Goal: Information Seeking & Learning: Learn about a topic

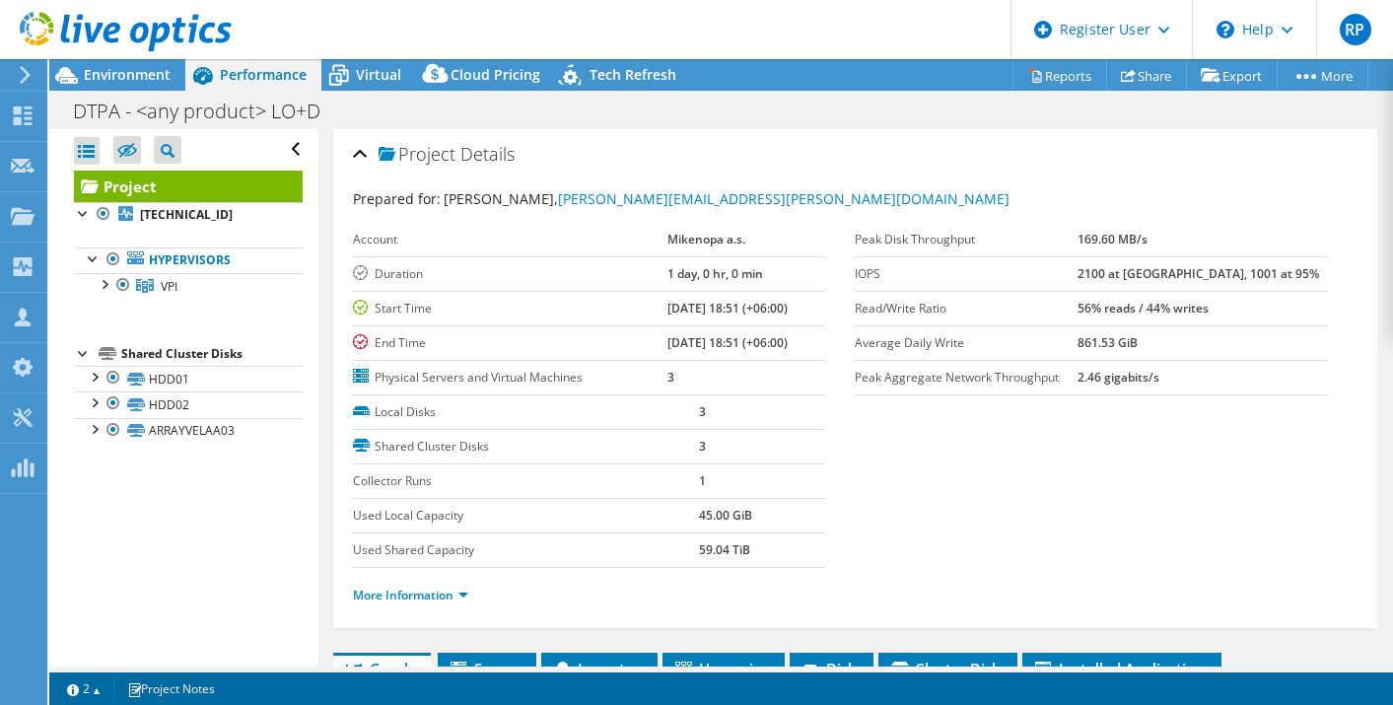
select select "USEast"
select select "USD"
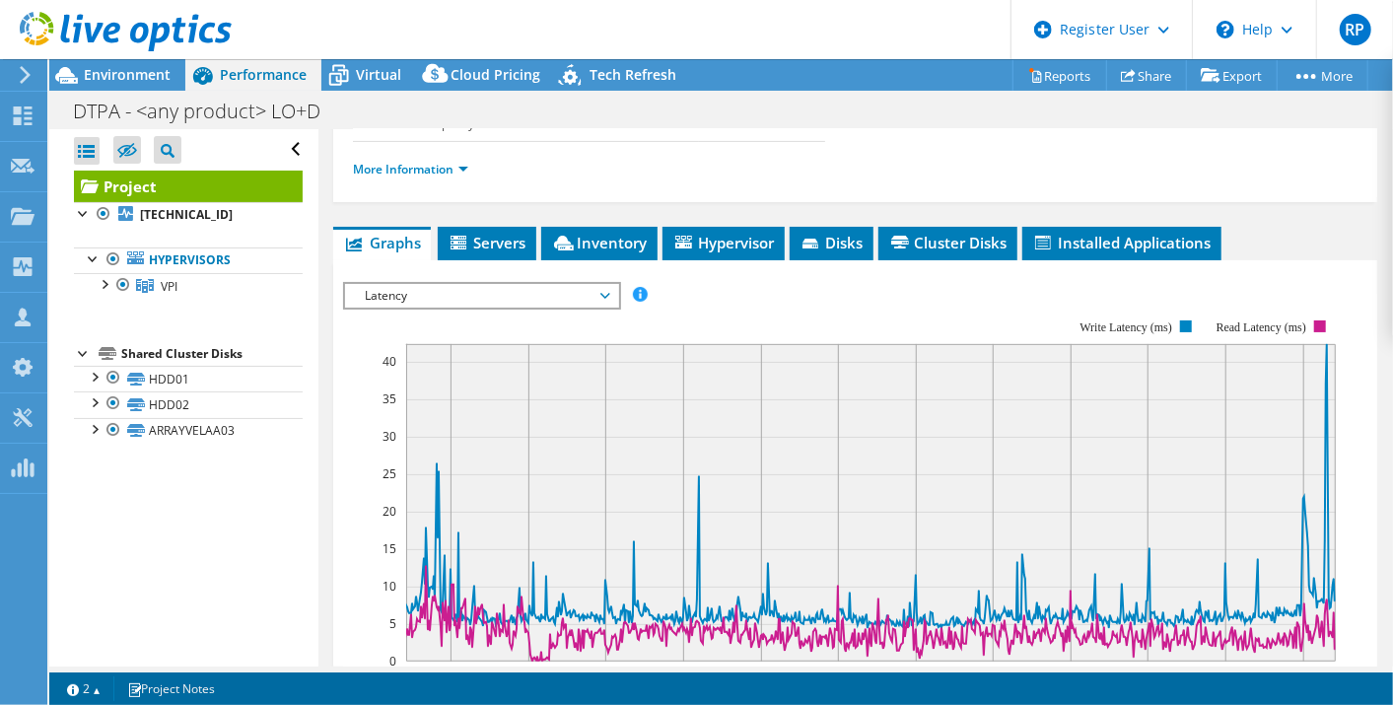
scroll to position [420, 0]
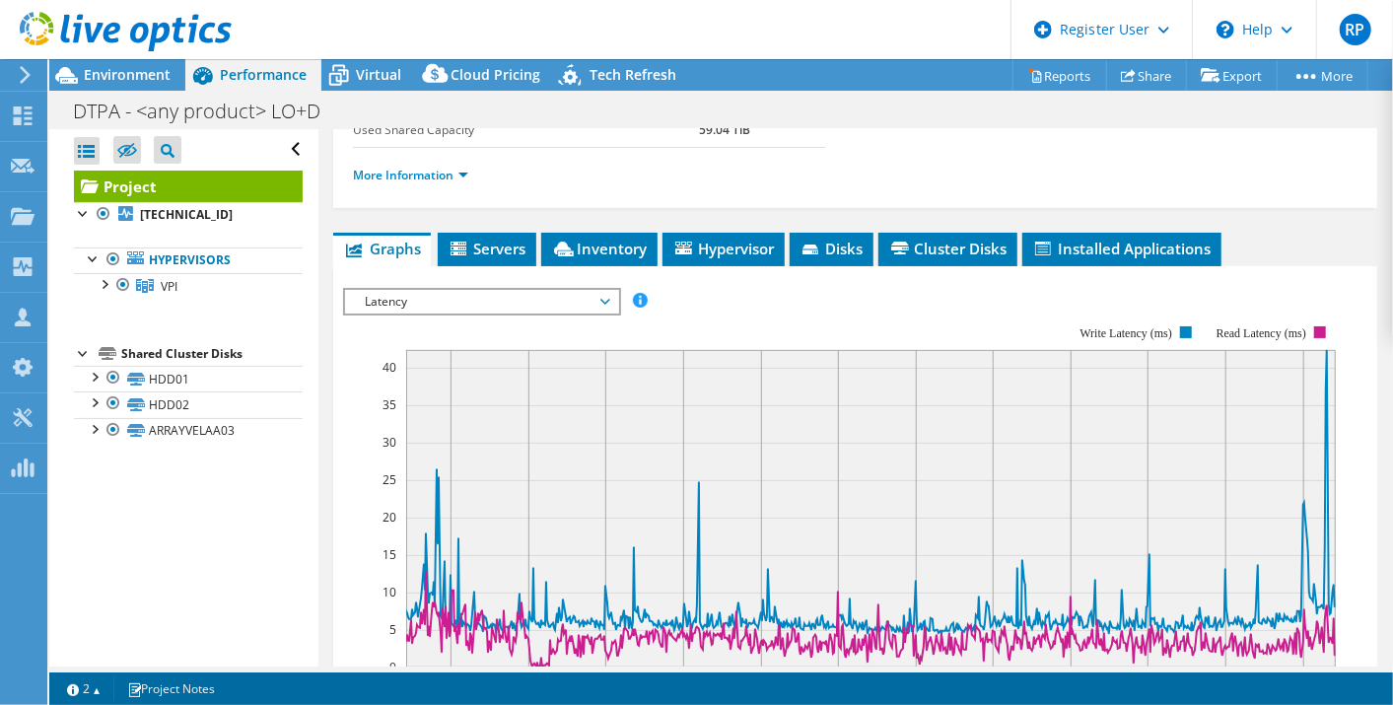
click at [513, 294] on span "Latency" at bounding box center [481, 302] width 253 height 24
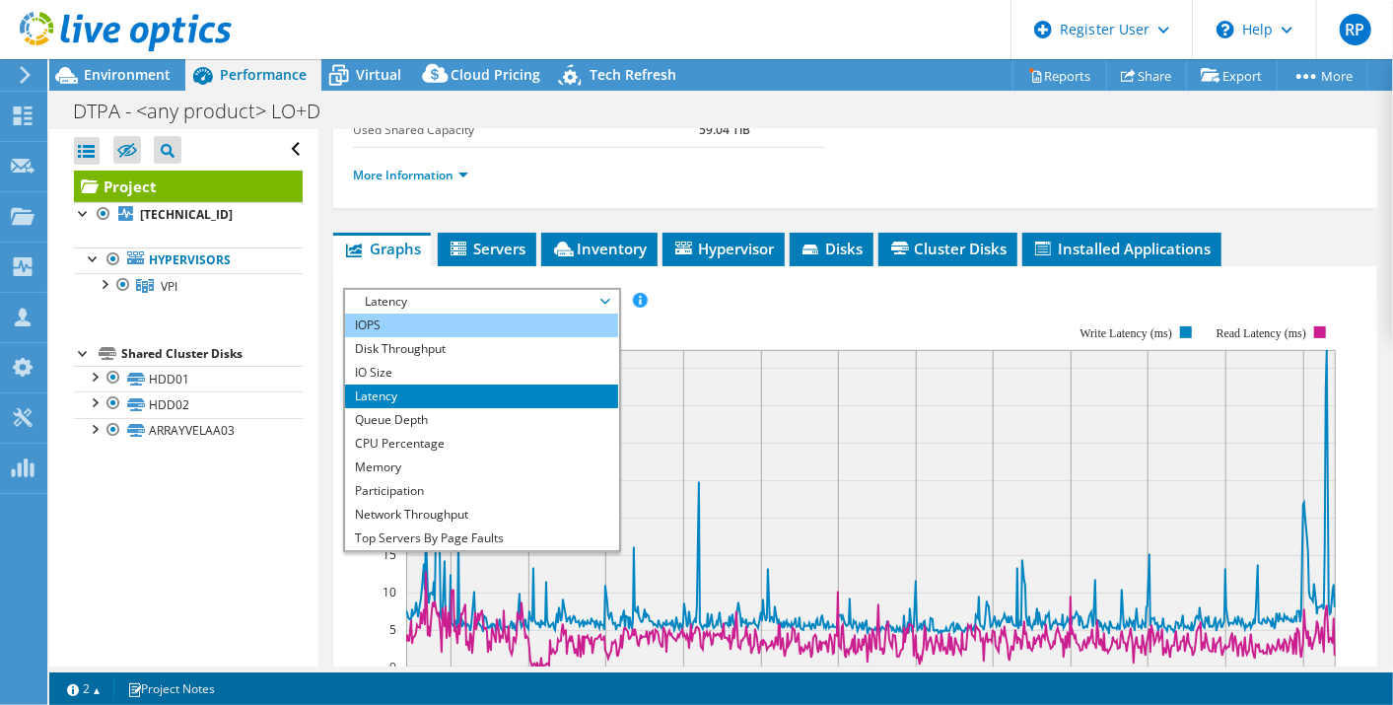
click at [503, 321] on li "IOPS" at bounding box center [481, 326] width 273 height 24
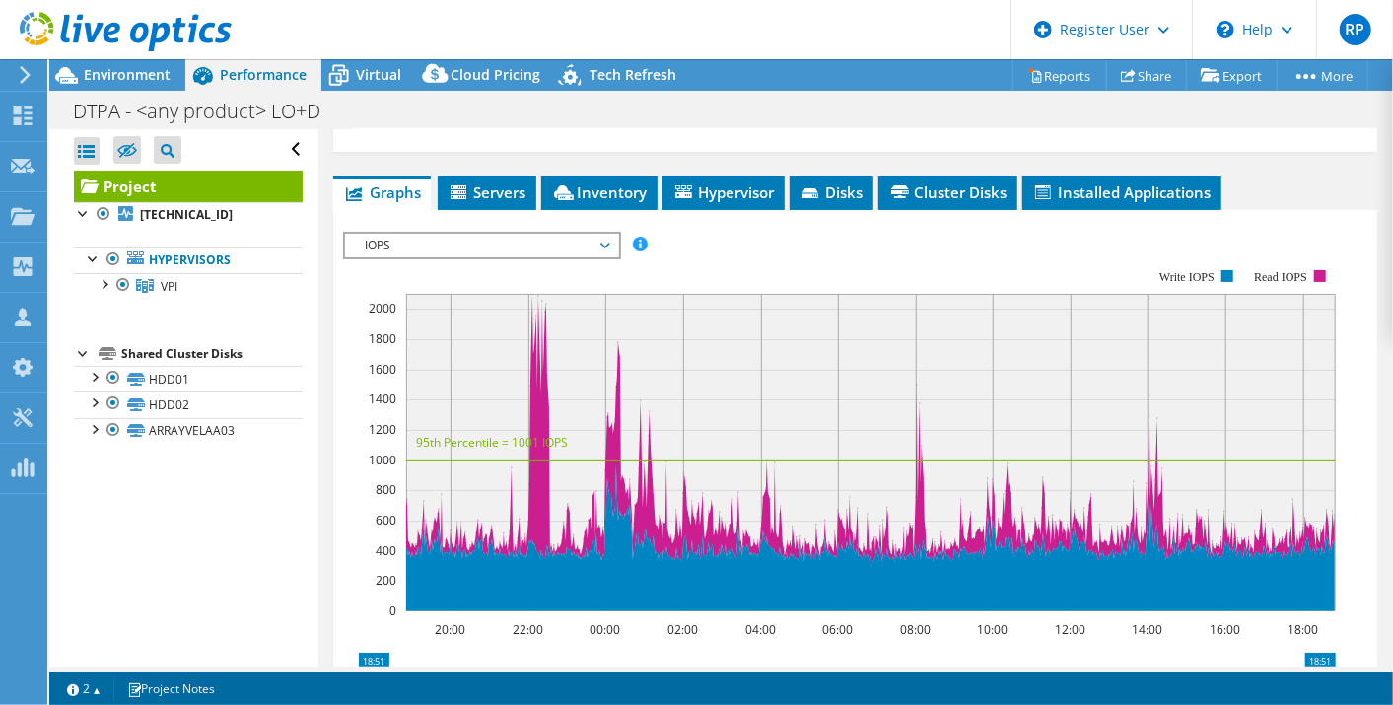
scroll to position [475, 0]
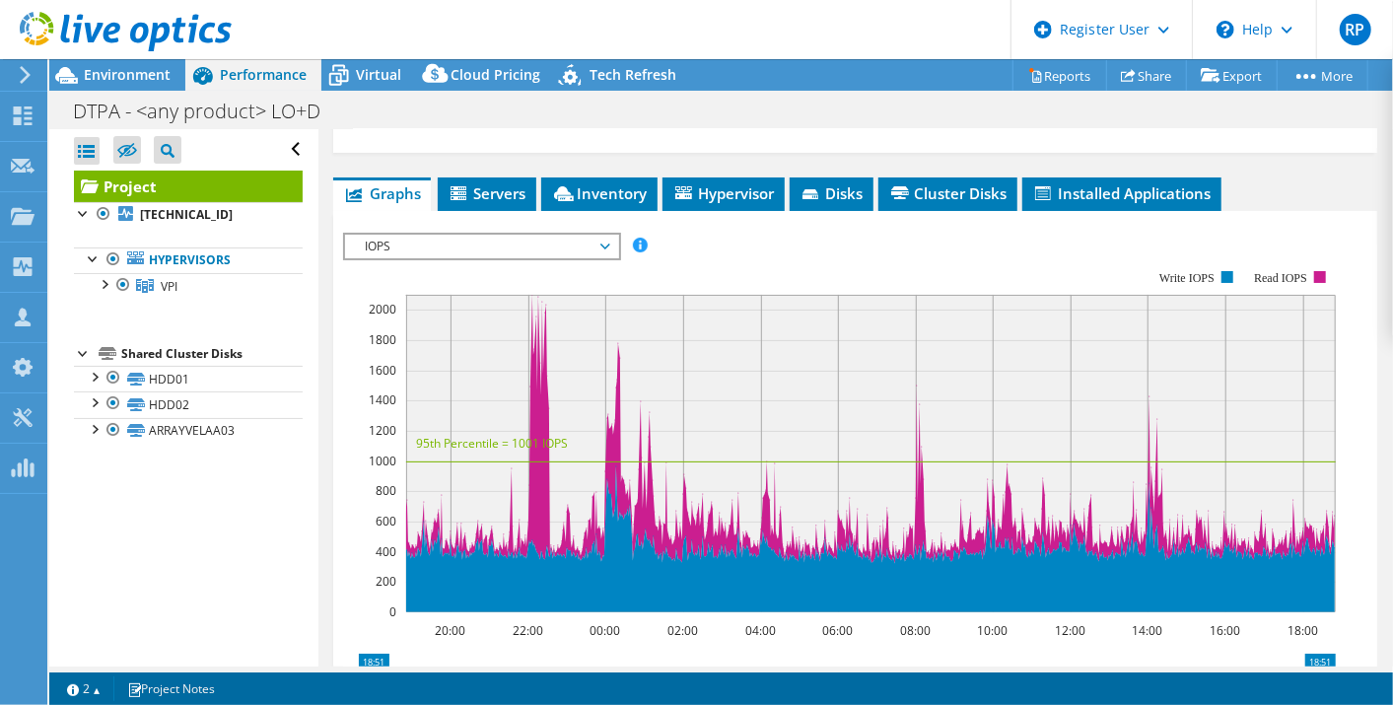
click at [560, 246] on span "IOPS" at bounding box center [481, 247] width 253 height 24
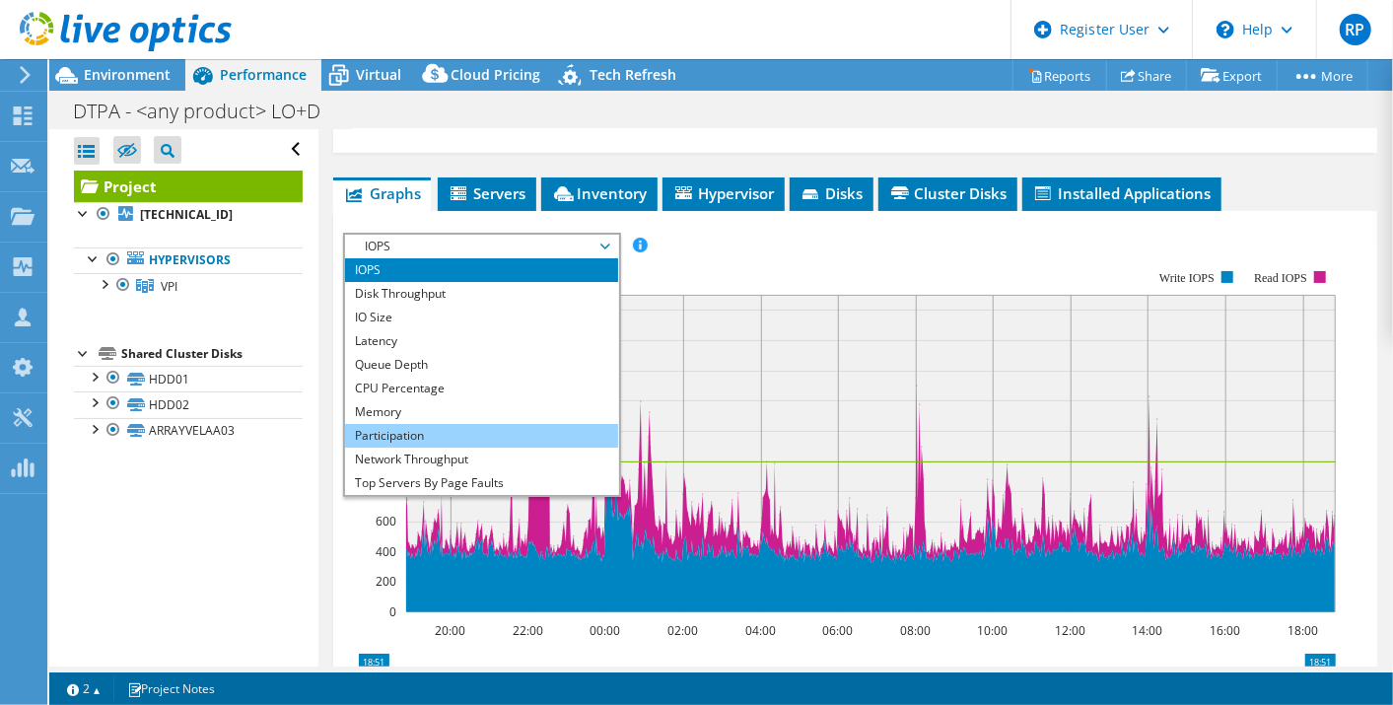
scroll to position [70, 0]
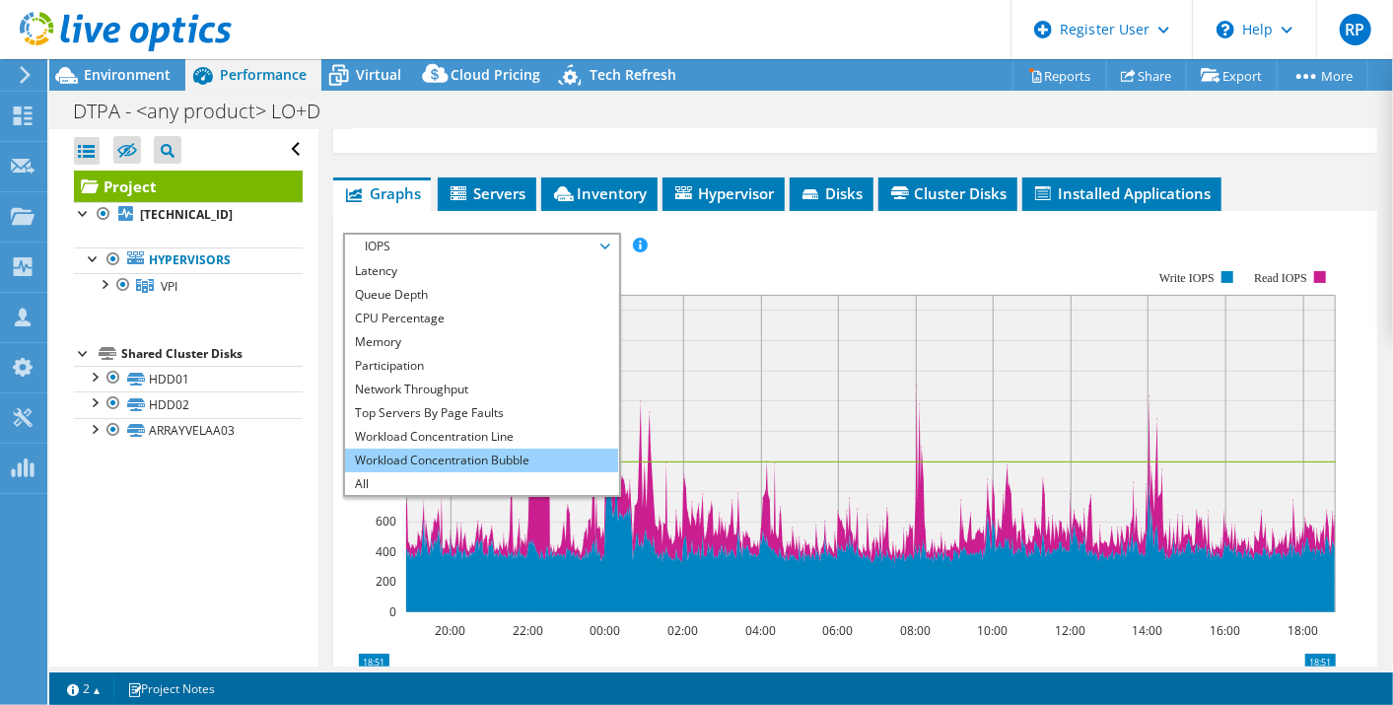
click at [529, 460] on li "Workload Concentration Bubble" at bounding box center [481, 461] width 273 height 24
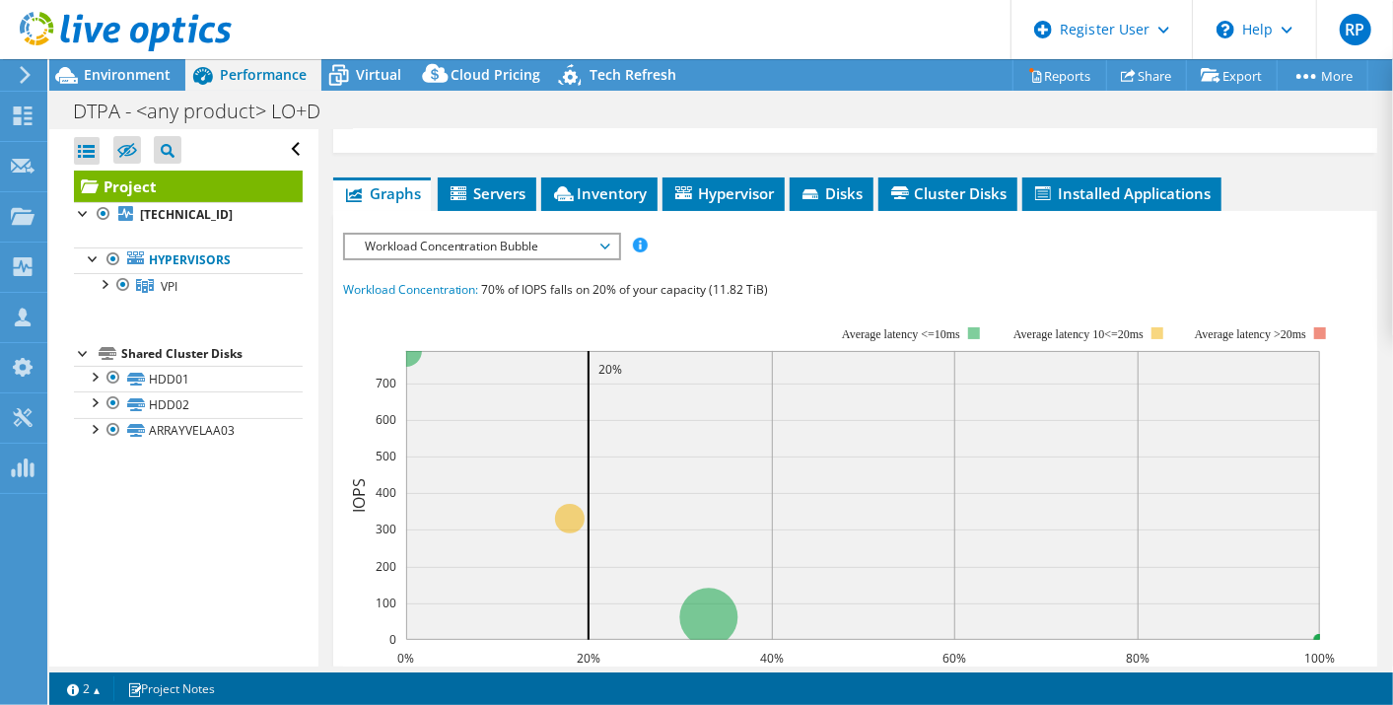
click at [517, 250] on span "Workload Concentration Bubble" at bounding box center [481, 247] width 253 height 24
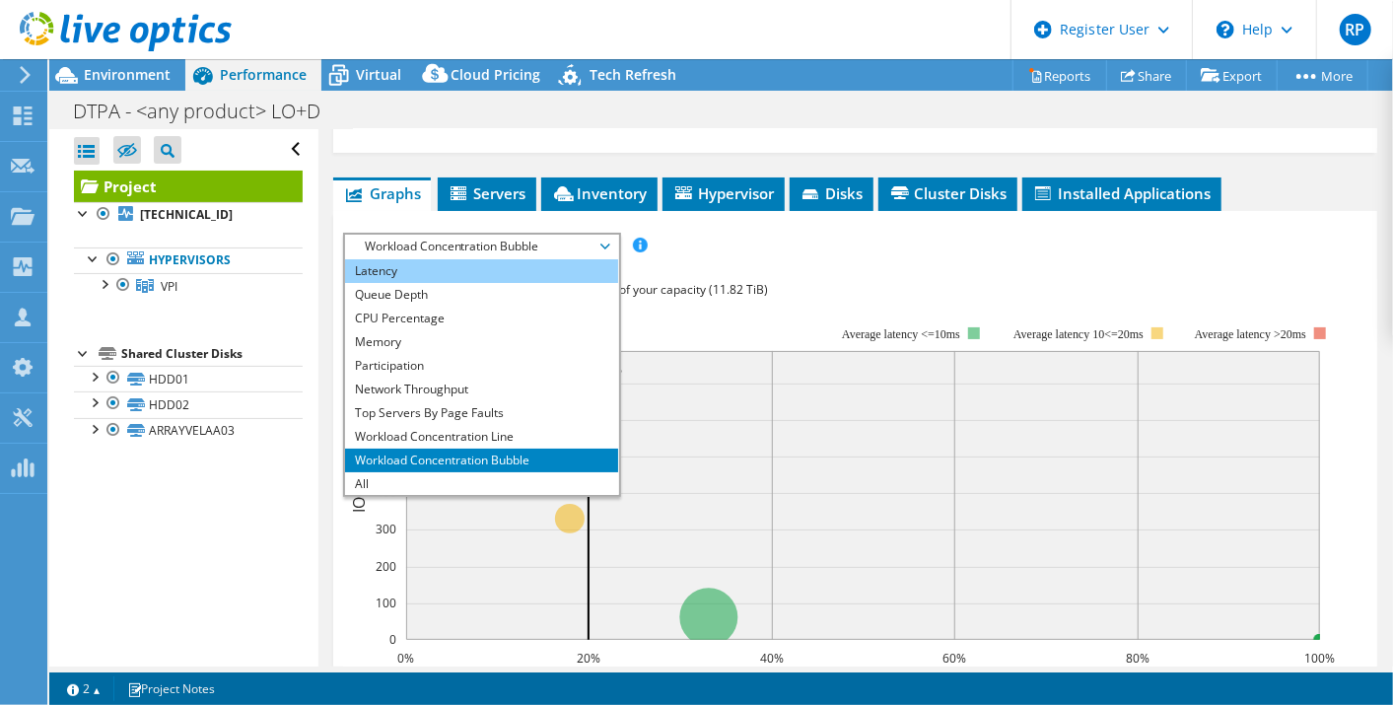
scroll to position [0, 0]
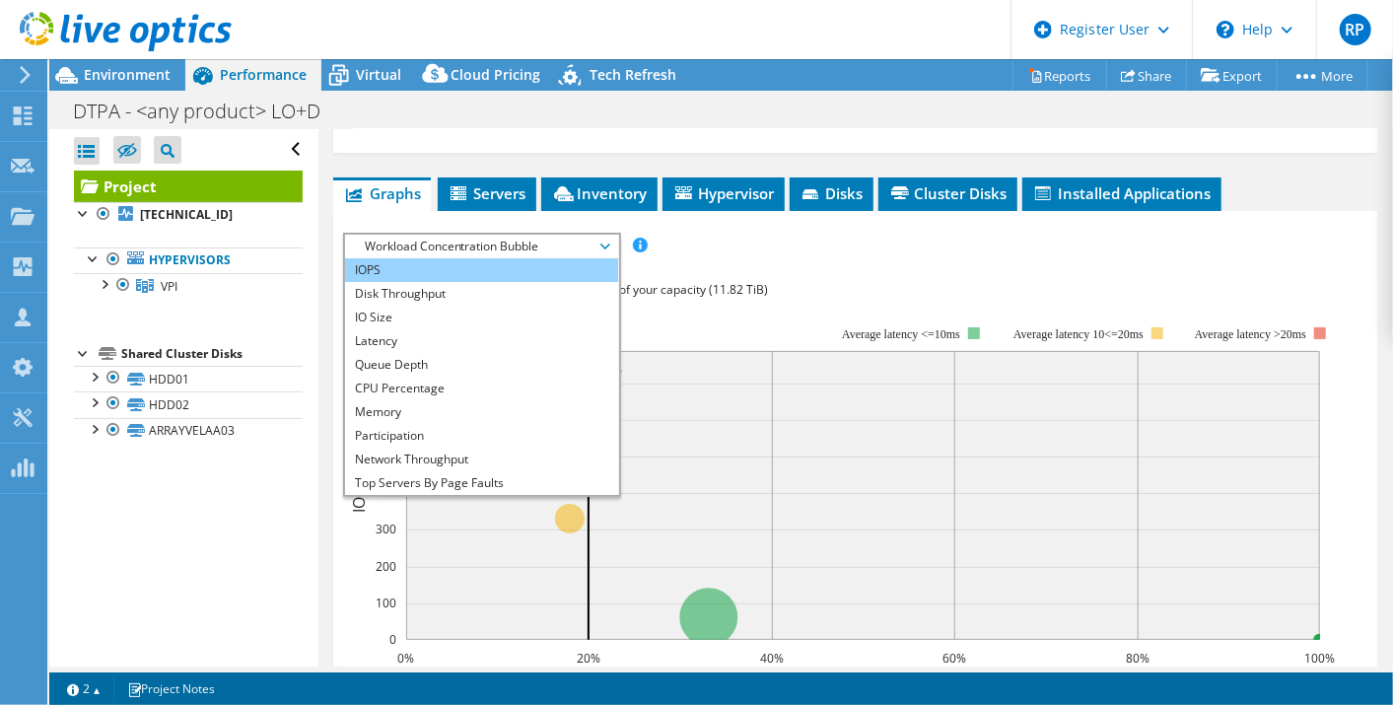
click at [497, 265] on li "IOPS" at bounding box center [481, 270] width 273 height 24
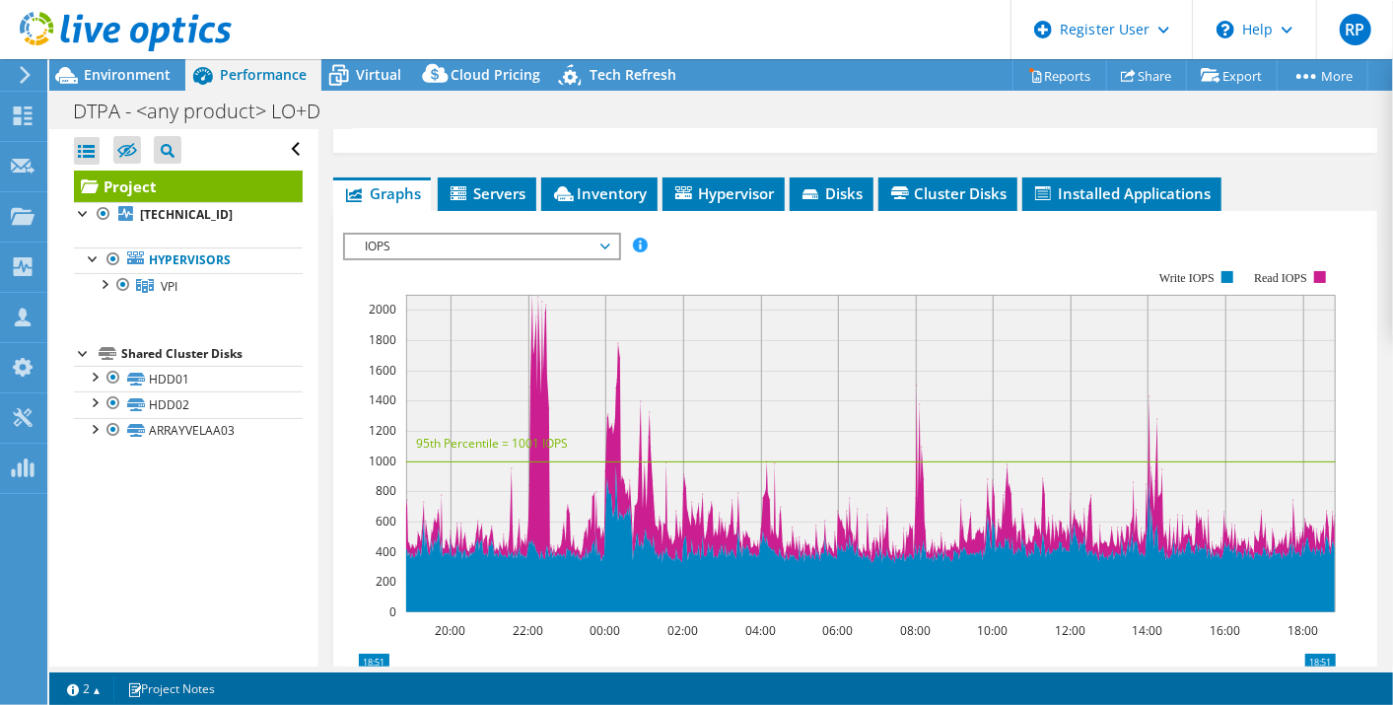
click at [590, 235] on span "IOPS" at bounding box center [481, 247] width 253 height 24
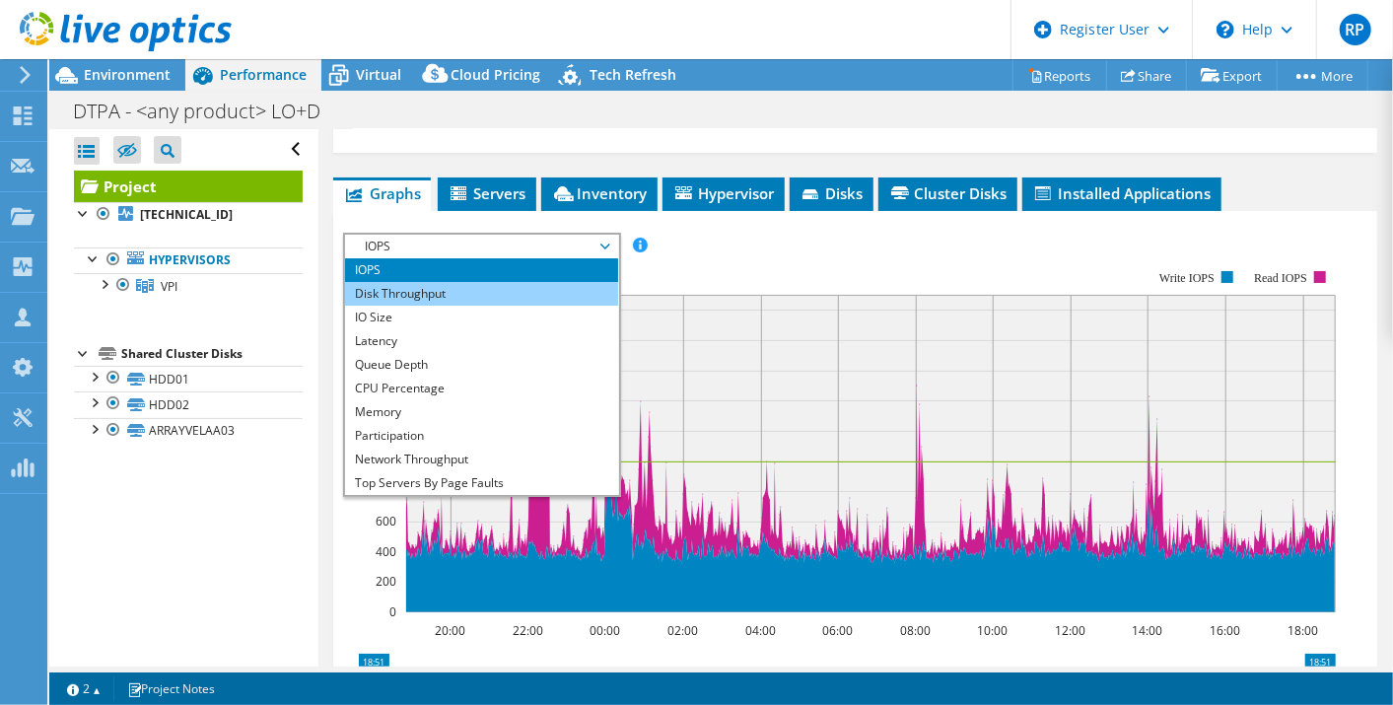
click at [574, 285] on li "Disk Throughput" at bounding box center [481, 294] width 273 height 24
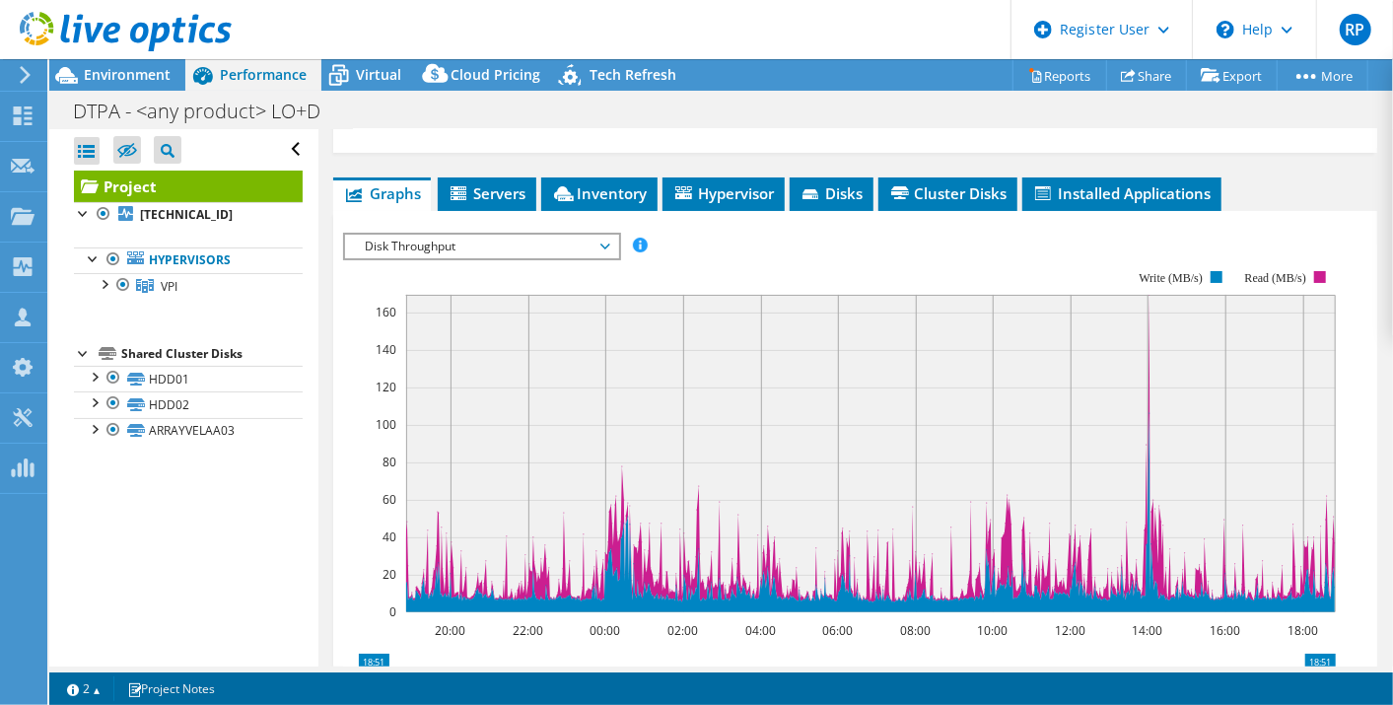
click at [588, 244] on span "Disk Throughput" at bounding box center [481, 247] width 253 height 24
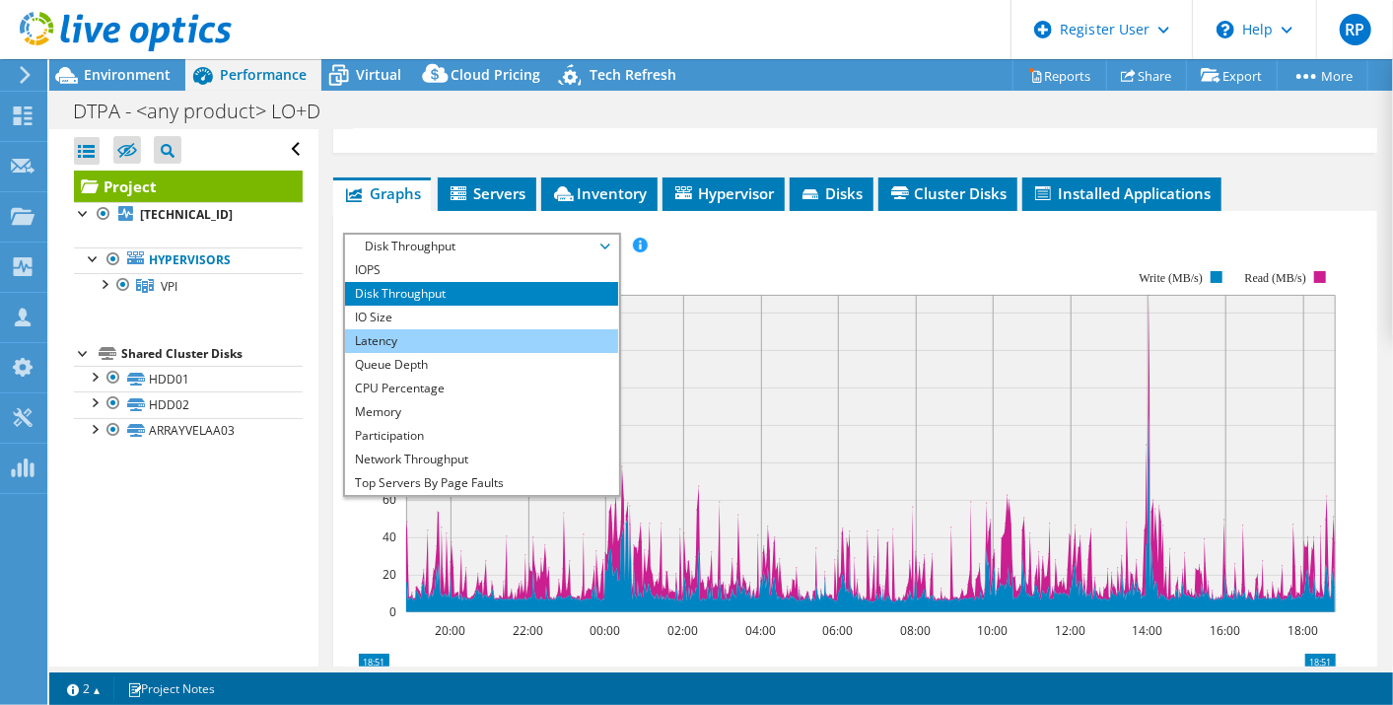
click at [441, 329] on li "Latency" at bounding box center [481, 341] width 273 height 24
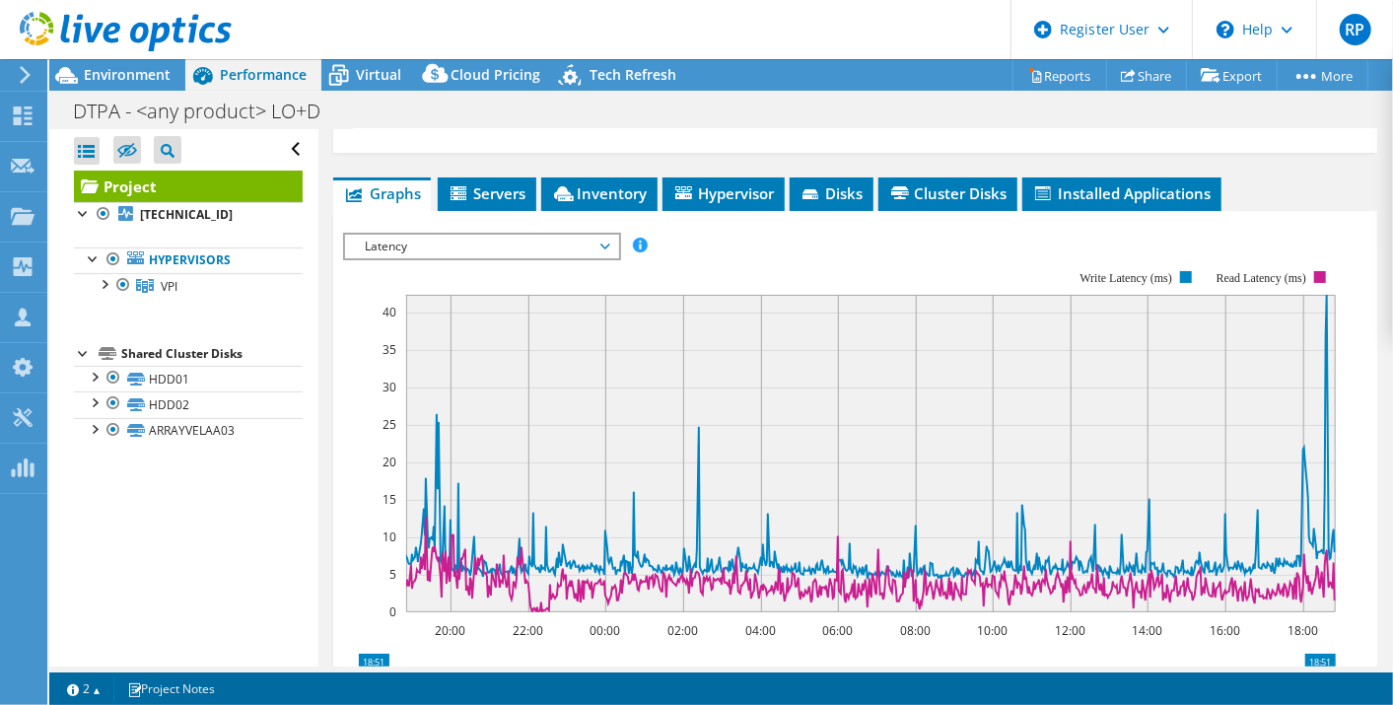
click at [589, 239] on span "Latency" at bounding box center [481, 247] width 253 height 24
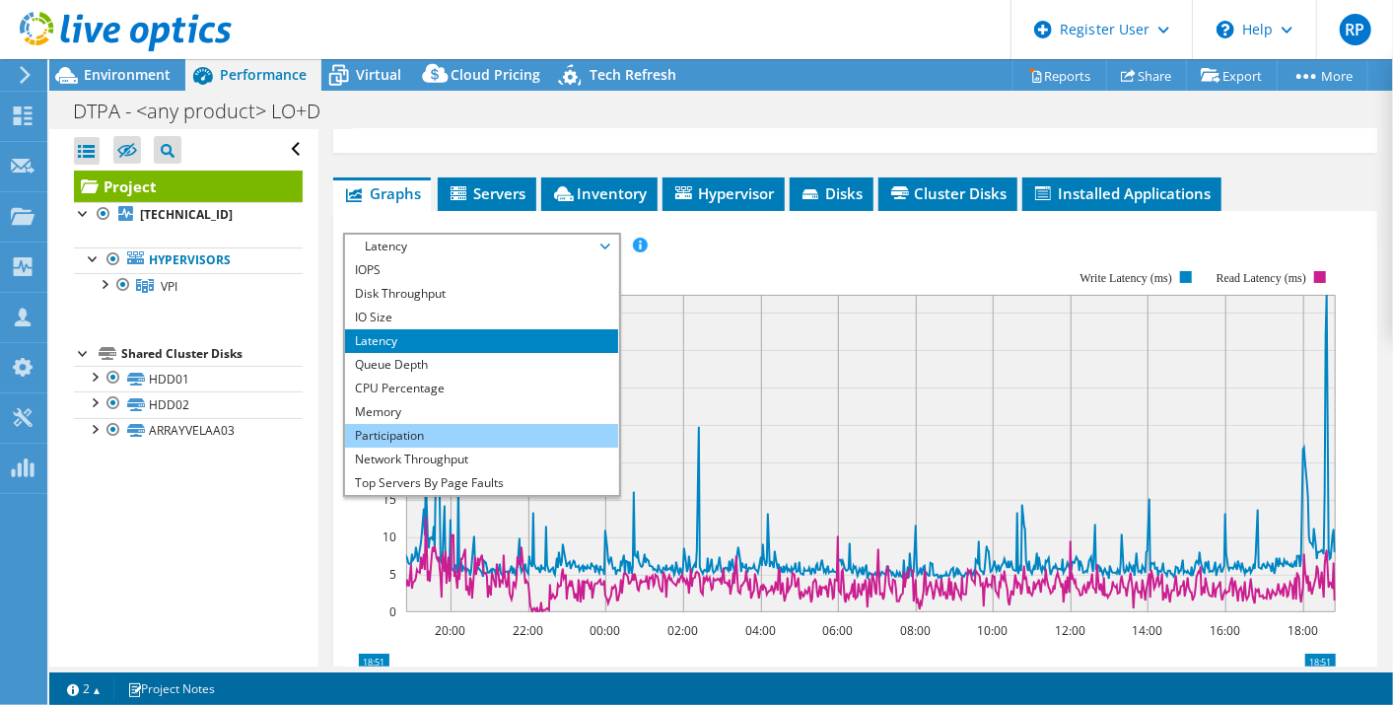
scroll to position [70, 0]
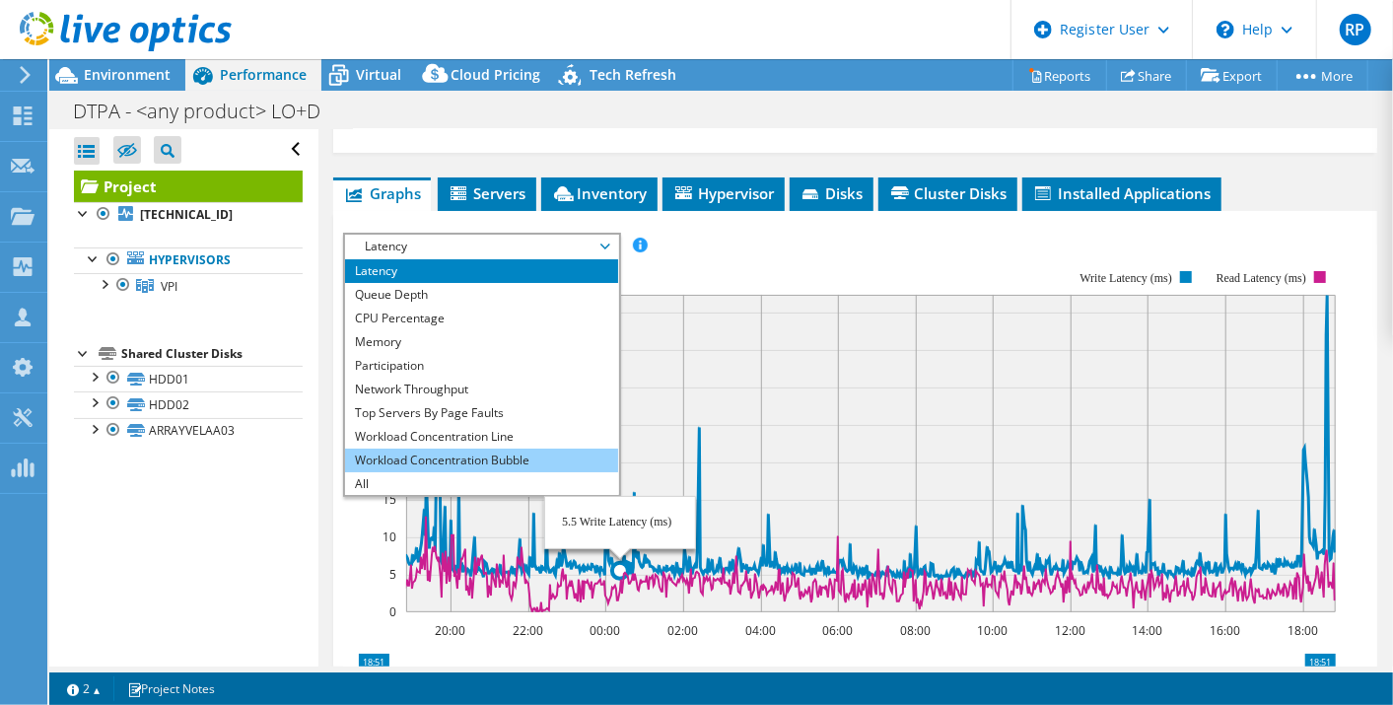
click at [566, 452] on li "Workload Concentration Bubble" at bounding box center [481, 461] width 273 height 24
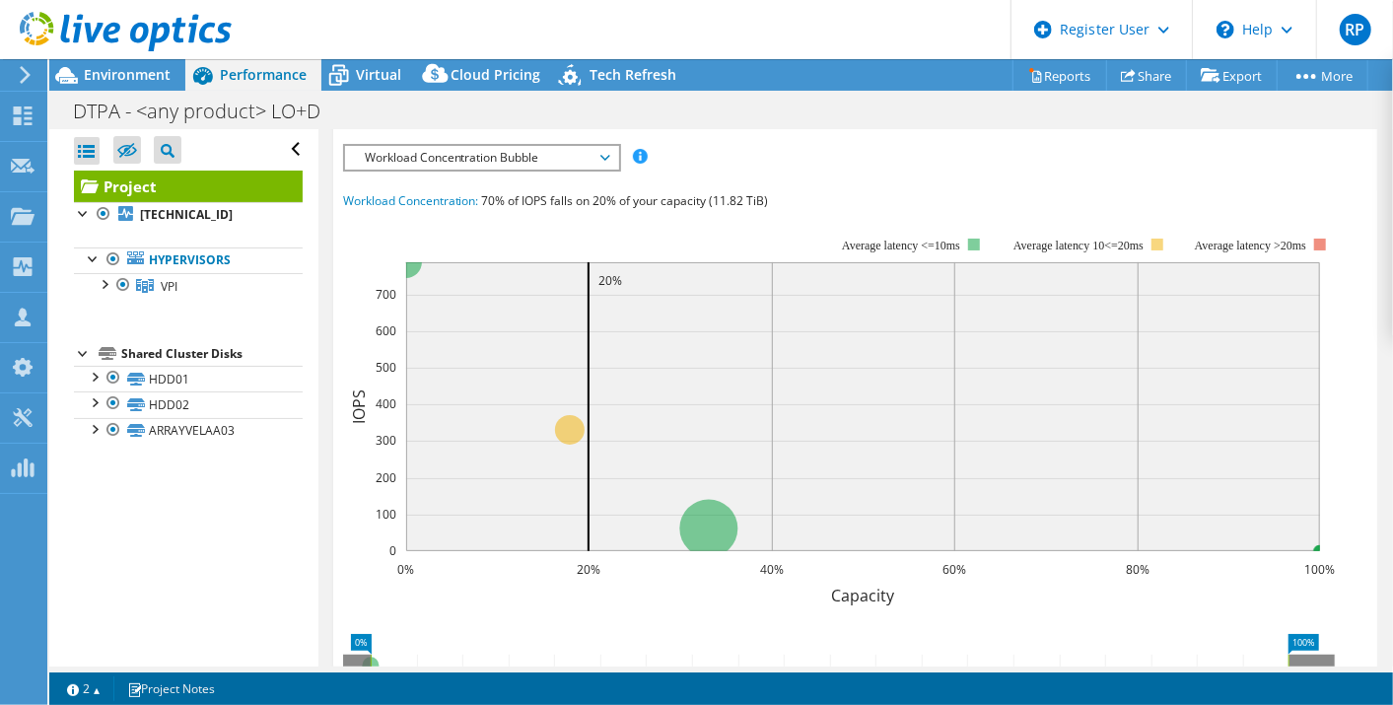
scroll to position [565, 0]
click at [573, 151] on span "Workload Concentration Bubble" at bounding box center [481, 157] width 253 height 24
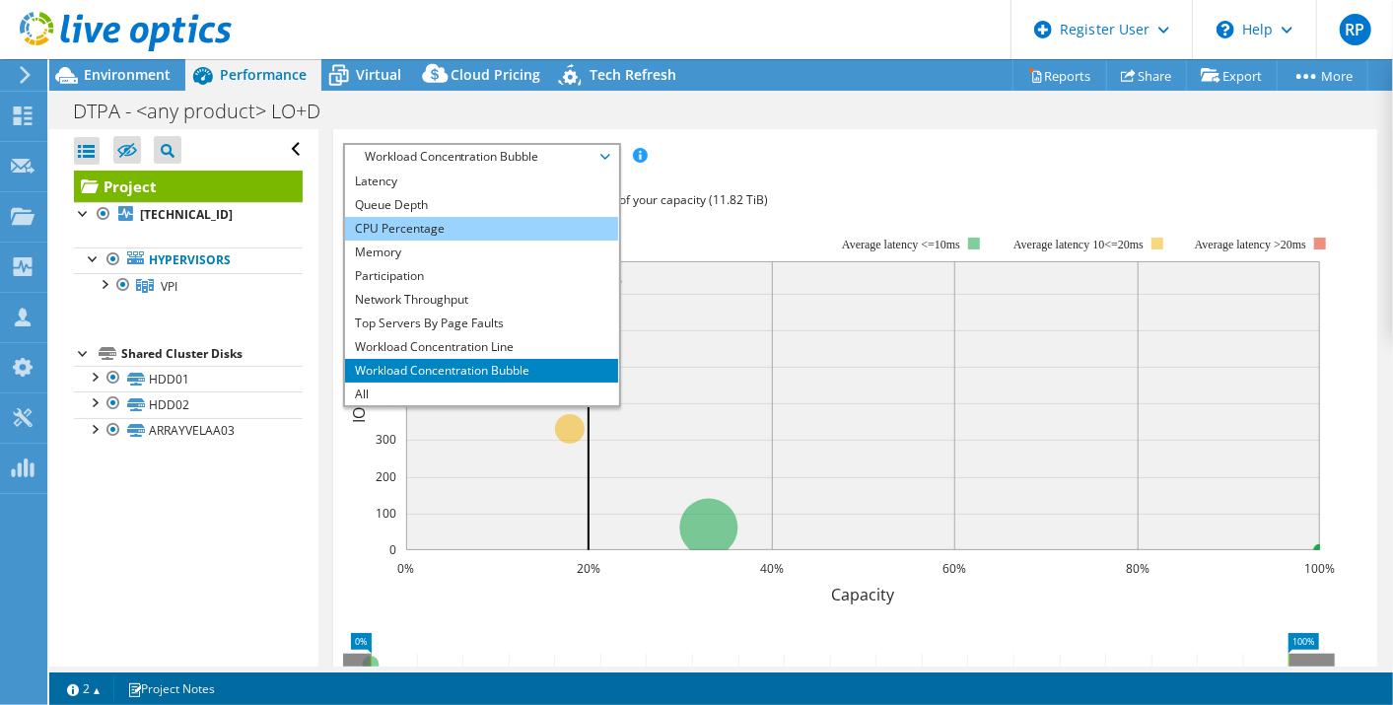
scroll to position [0, 0]
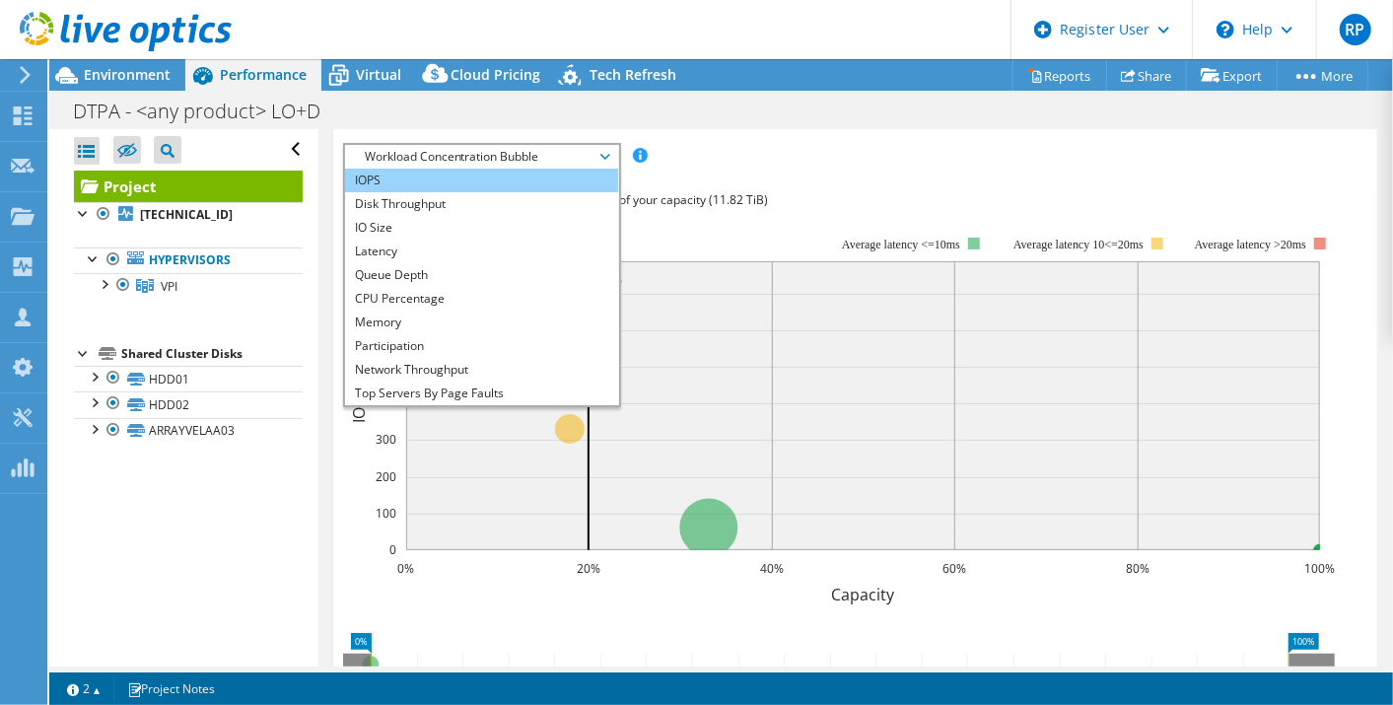
click at [459, 170] on li "IOPS" at bounding box center [481, 181] width 273 height 24
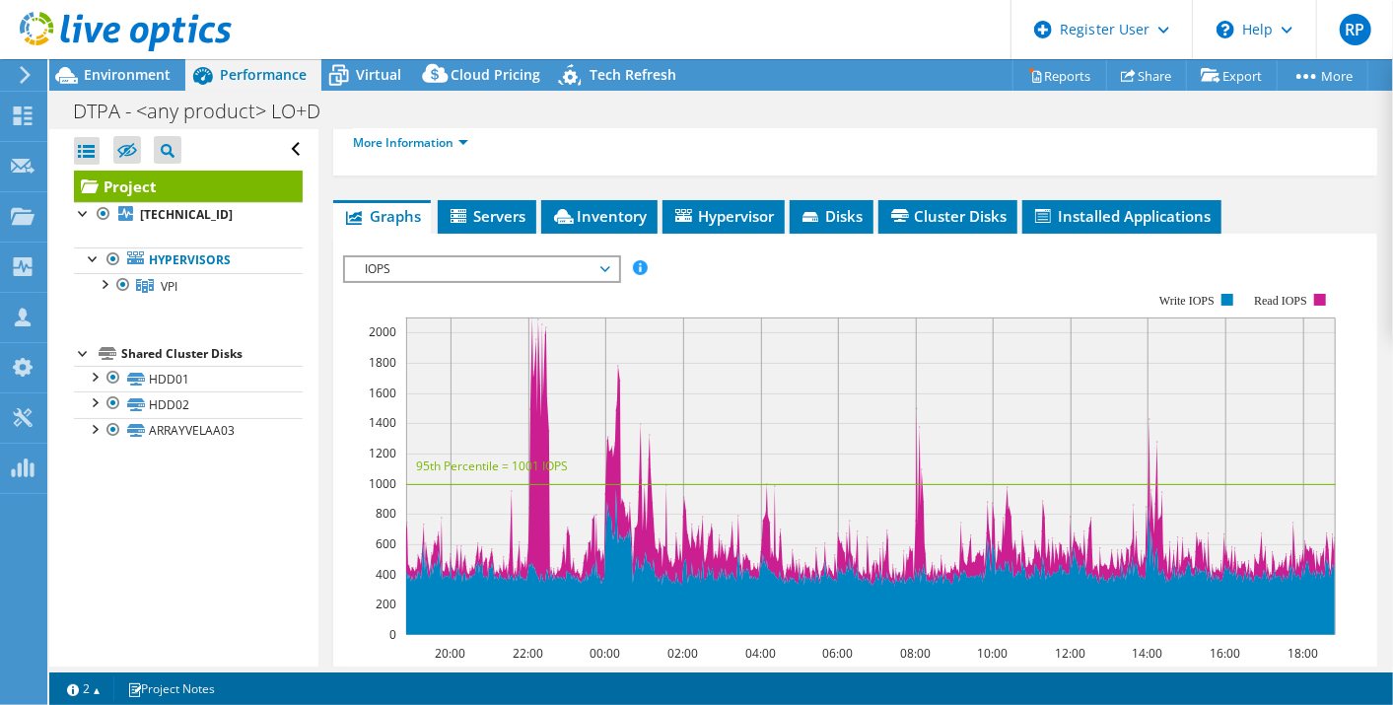
scroll to position [449, 0]
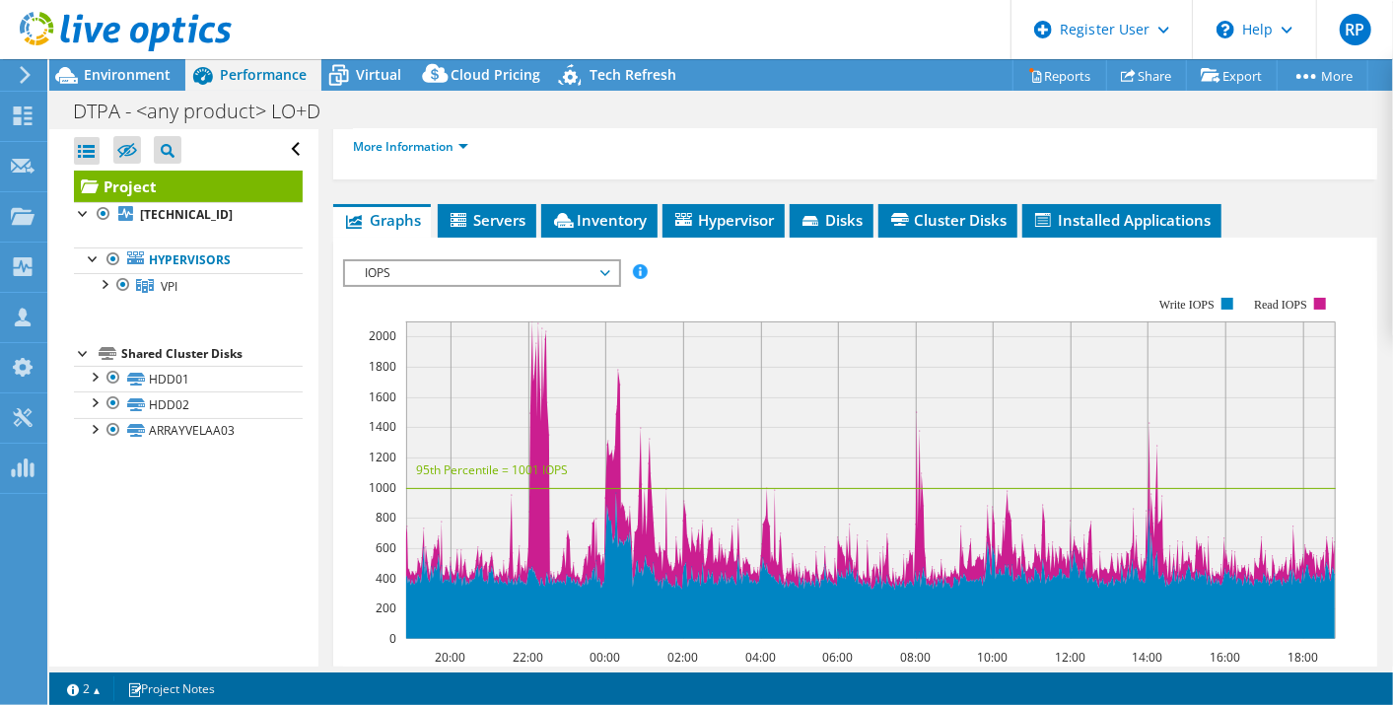
click at [567, 275] on span "IOPS" at bounding box center [481, 273] width 253 height 24
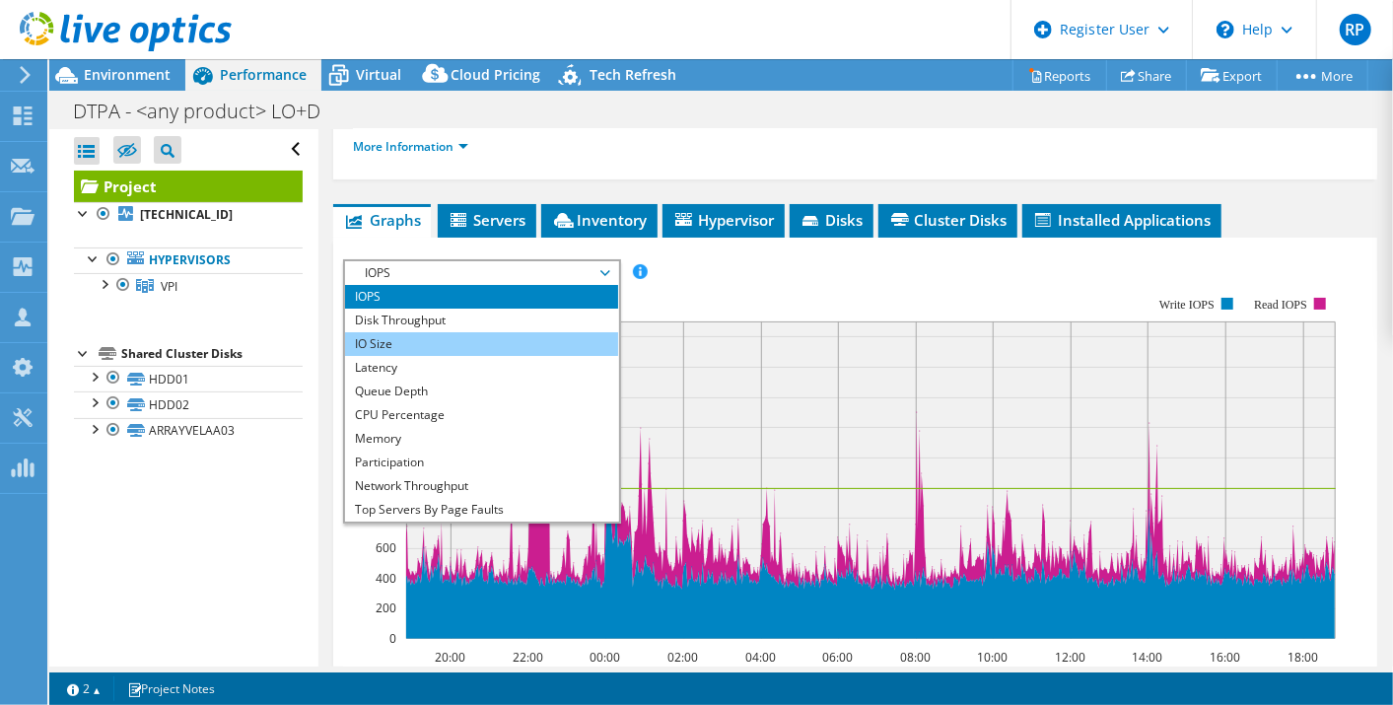
click at [539, 332] on li "IO Size" at bounding box center [481, 344] width 273 height 24
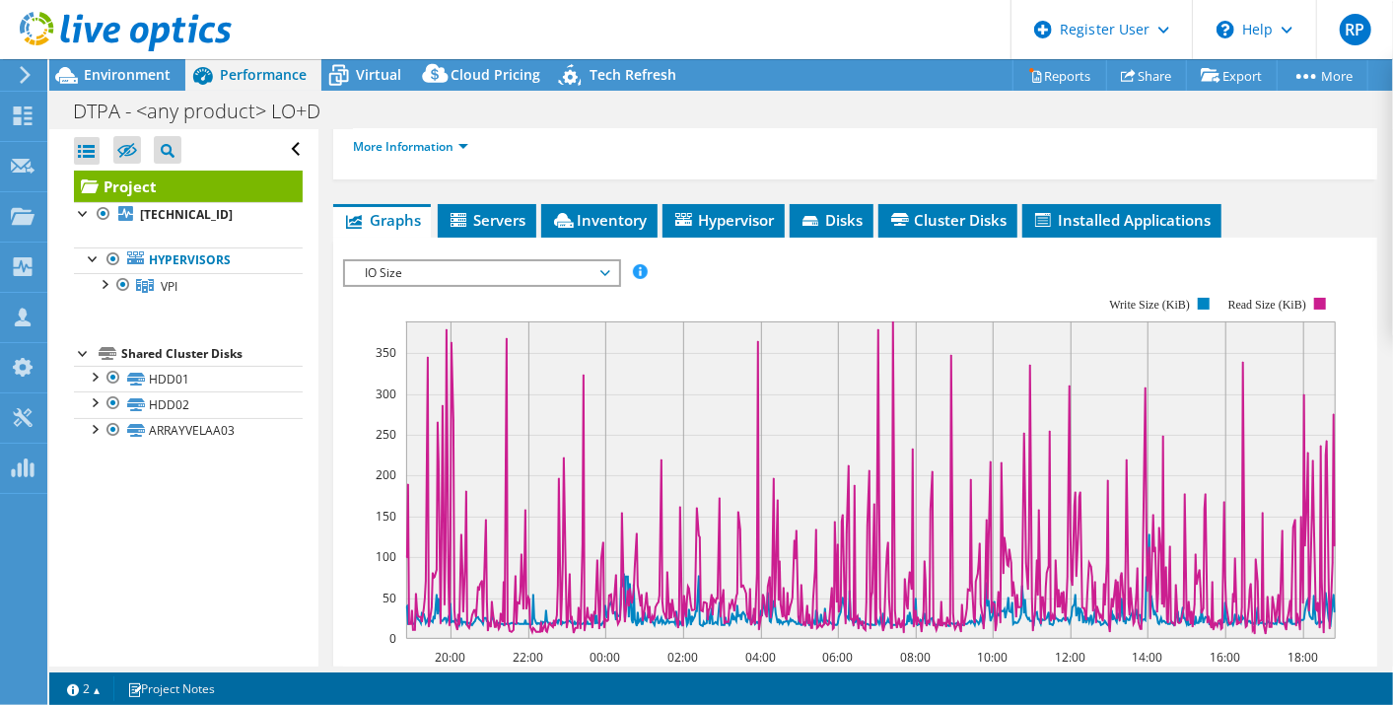
click at [565, 281] on rect at bounding box center [839, 468] width 993 height 394
click at [579, 274] on span "IO Size" at bounding box center [481, 273] width 253 height 24
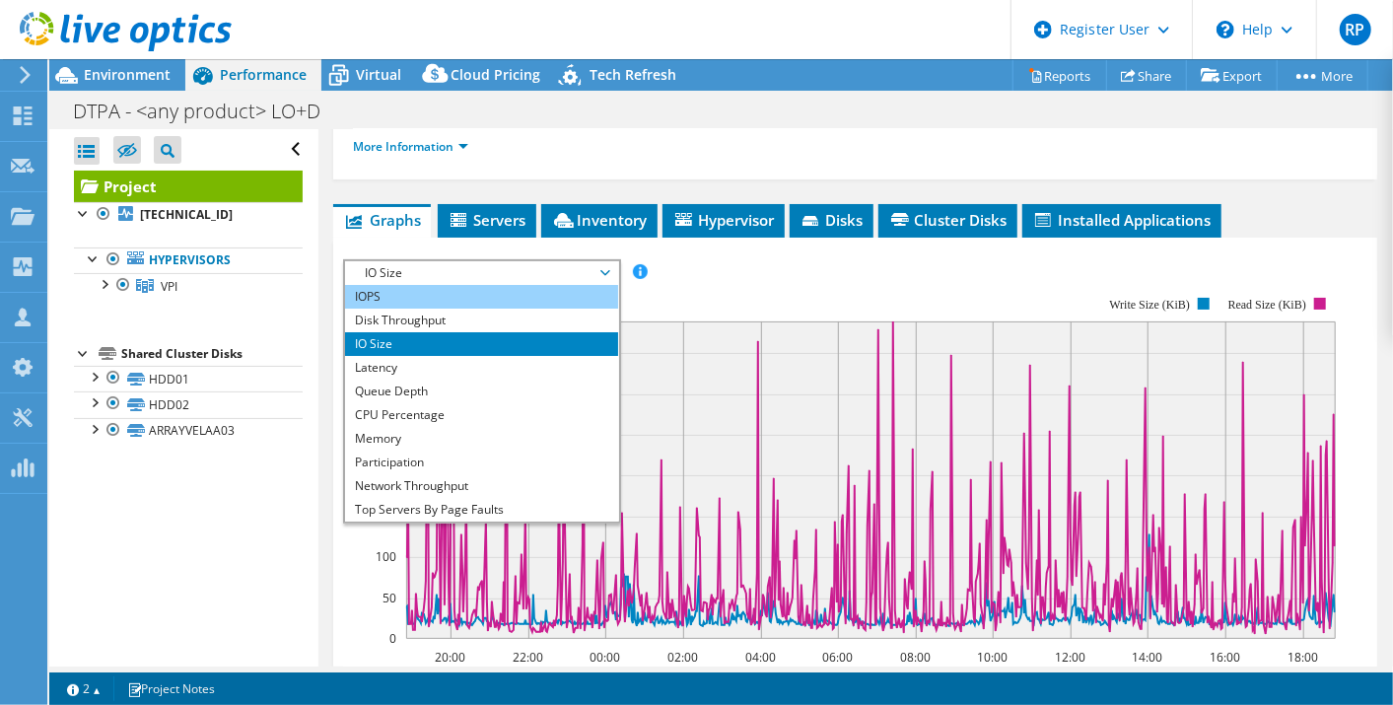
click at [559, 285] on li "IOPS" at bounding box center [481, 297] width 273 height 24
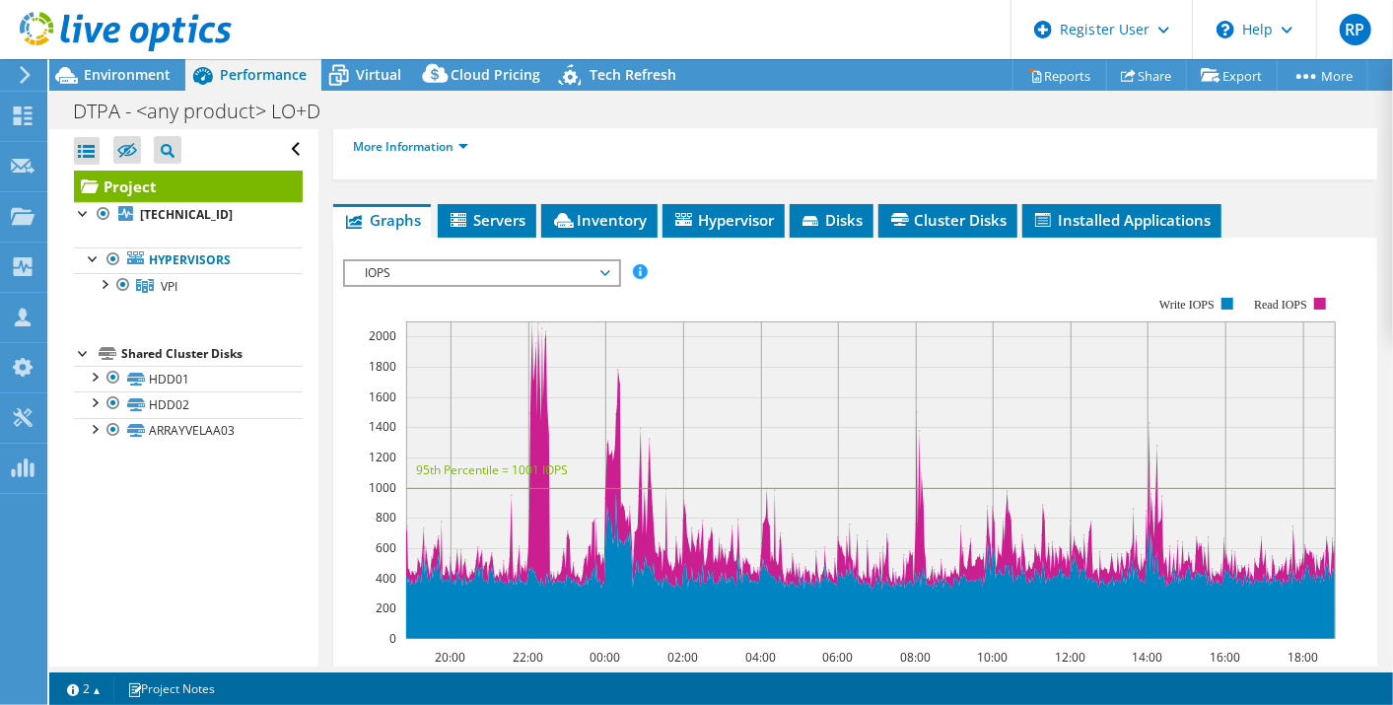
click at [605, 268] on span "IOPS" at bounding box center [481, 273] width 253 height 24
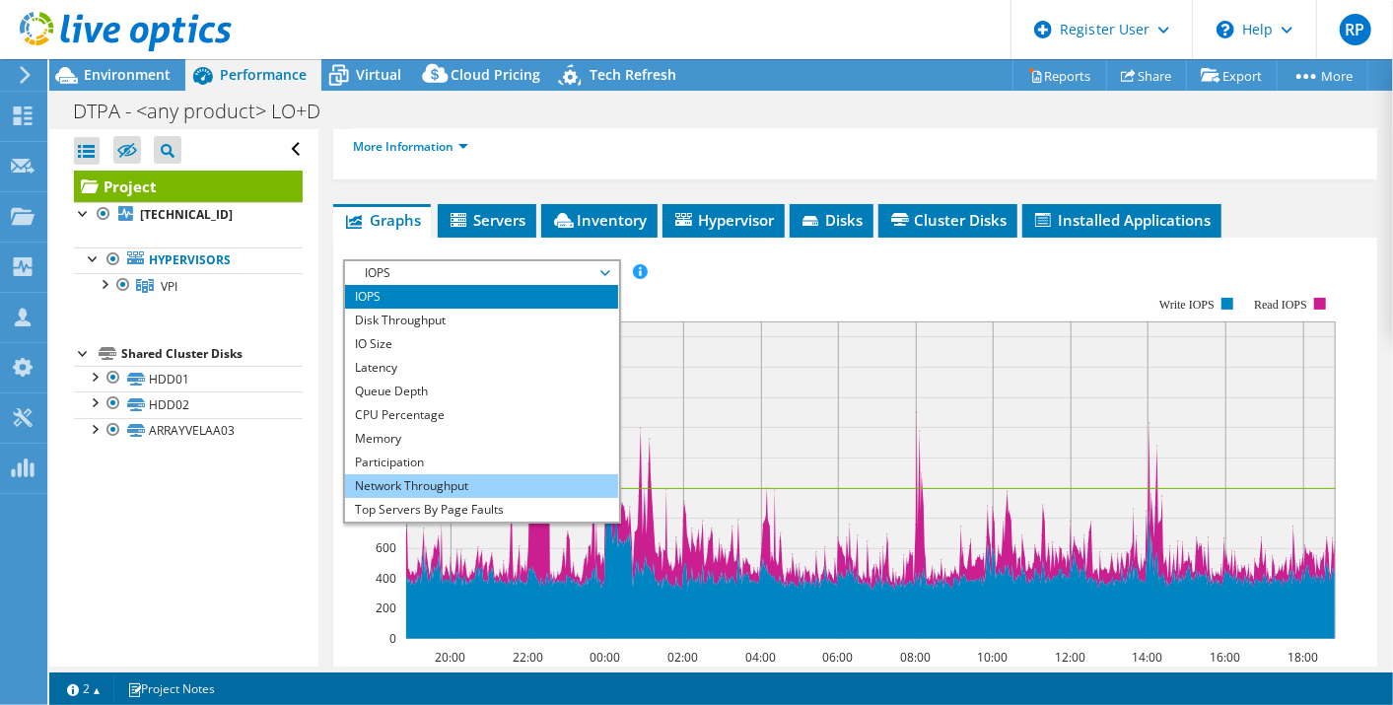
click at [508, 474] on li "Network Throughput" at bounding box center [481, 486] width 273 height 24
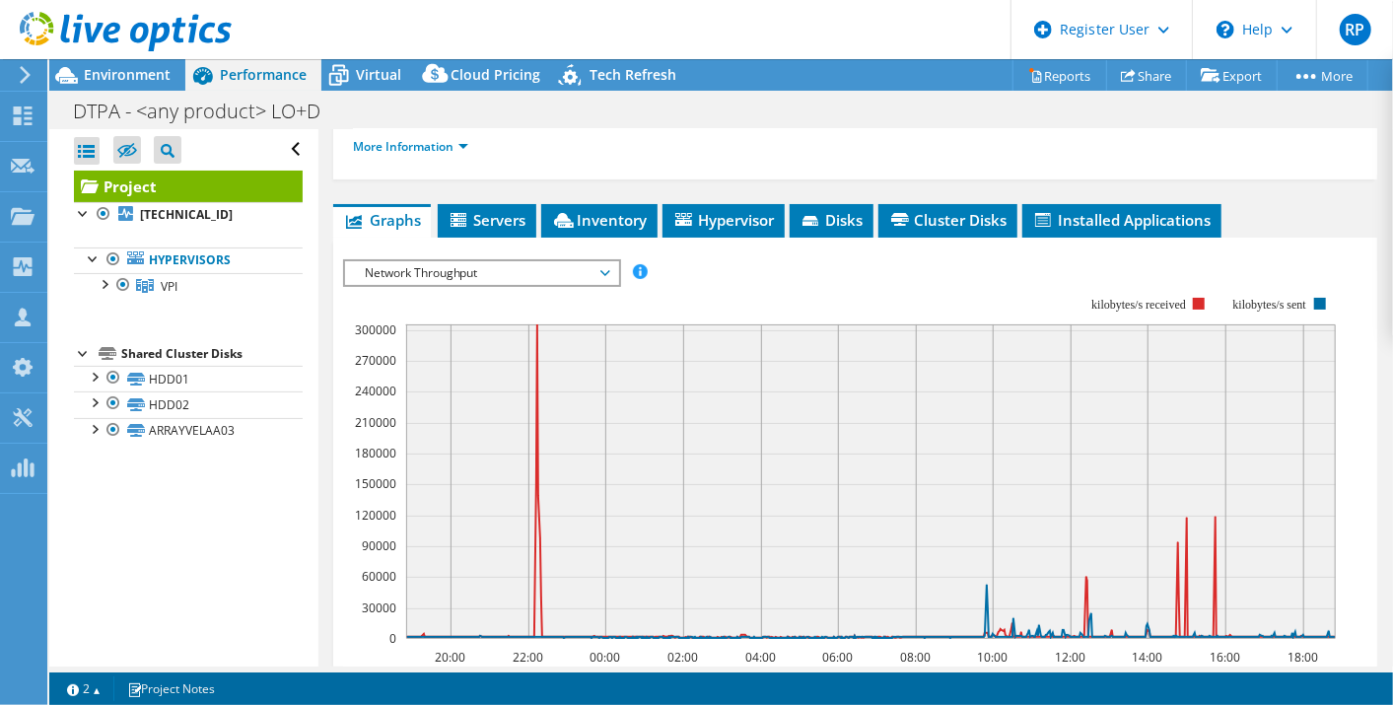
click at [493, 261] on span "Network Throughput" at bounding box center [481, 273] width 253 height 24
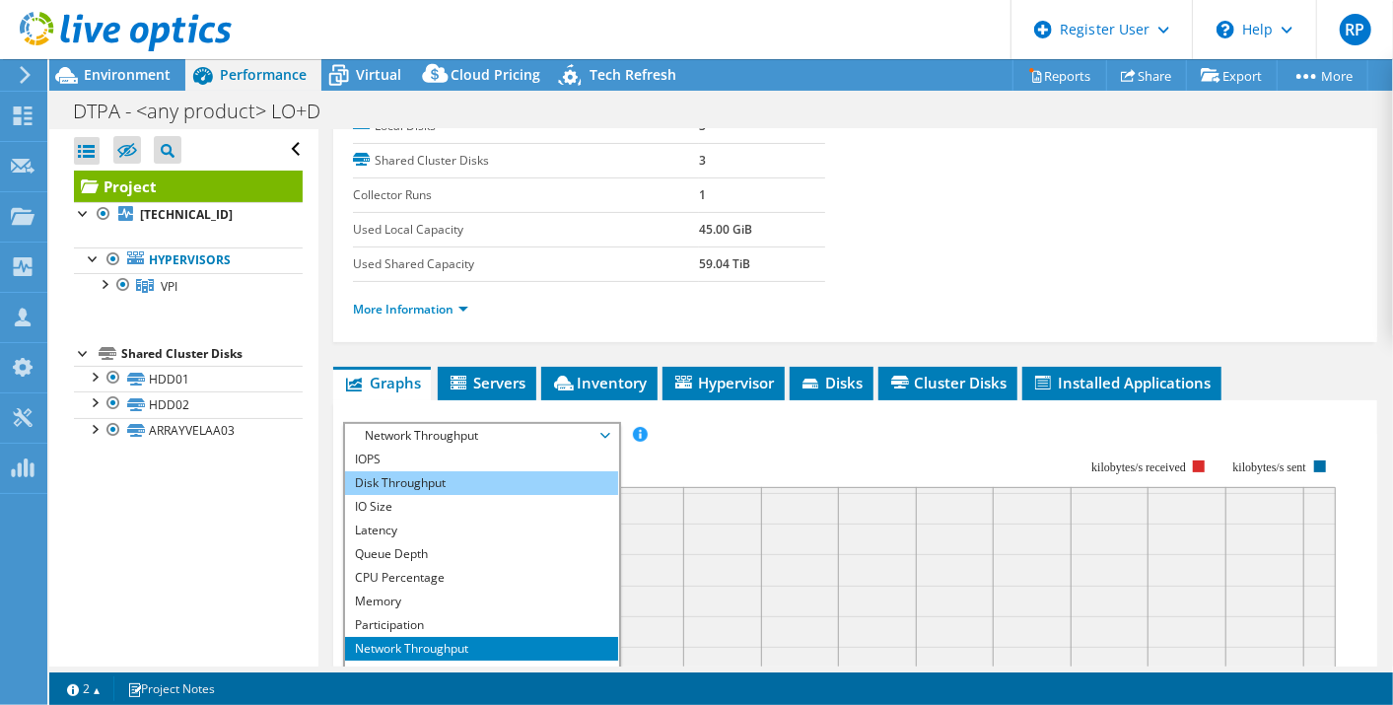
scroll to position [284, 0]
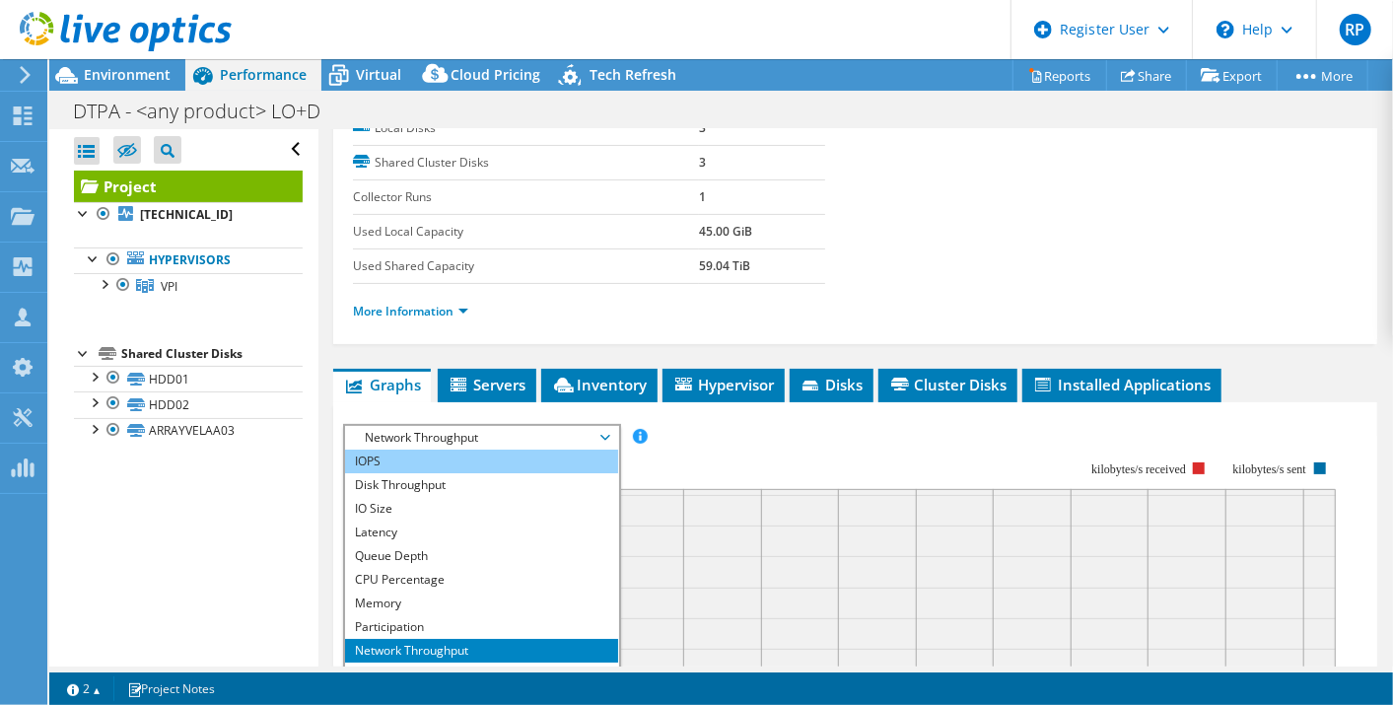
click at [440, 452] on li "IOPS" at bounding box center [481, 462] width 273 height 24
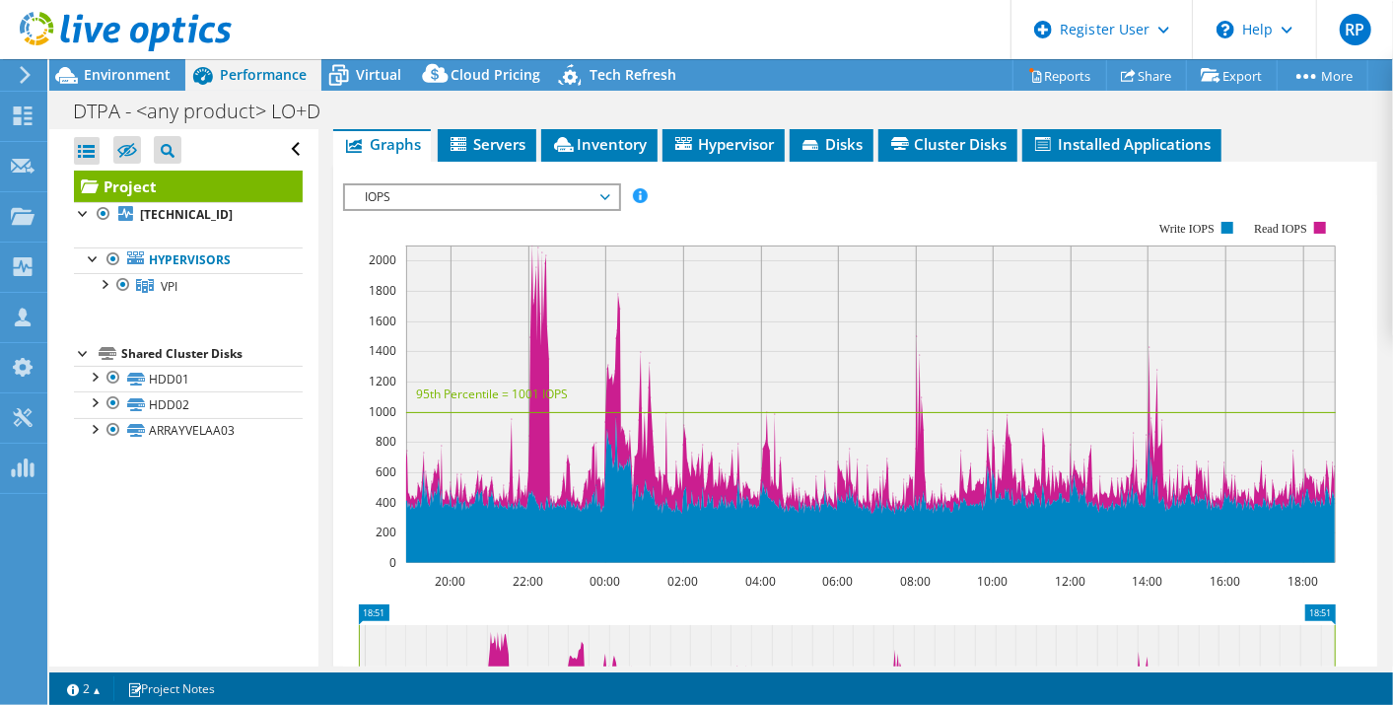
scroll to position [538, 0]
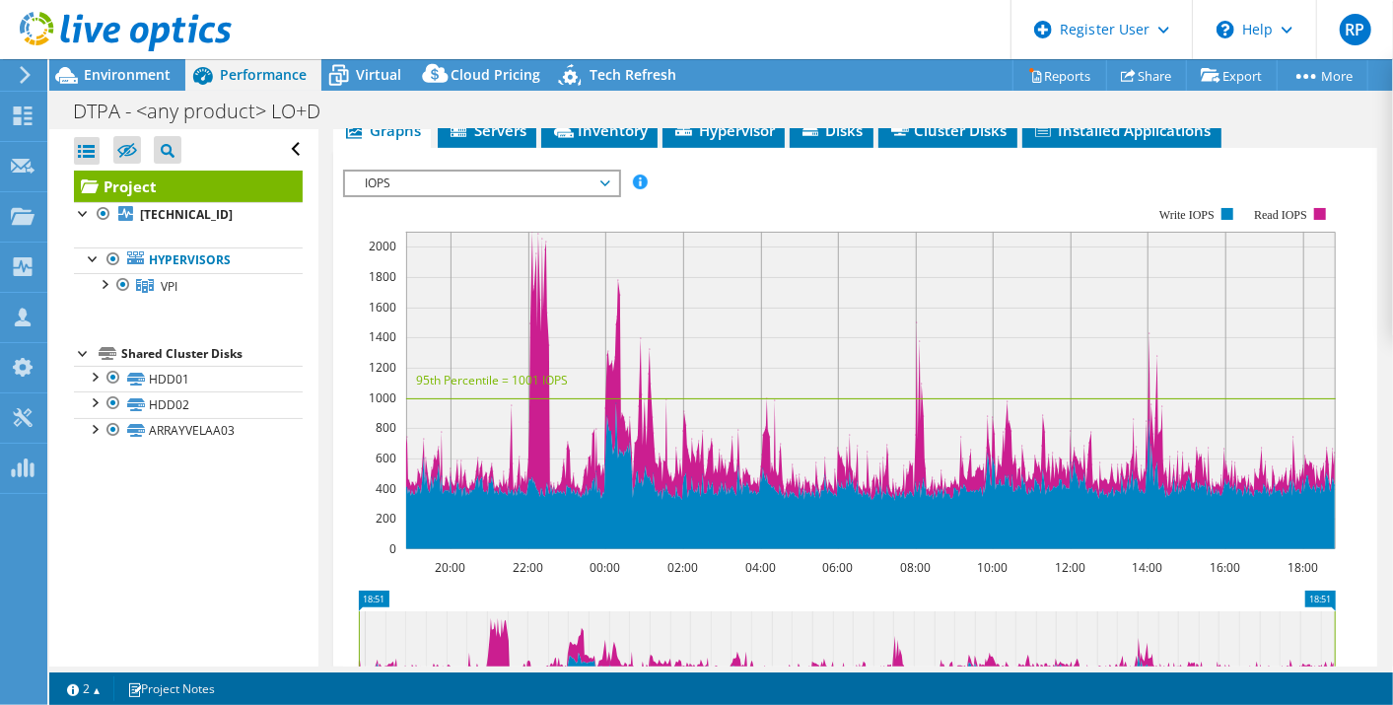
click at [571, 172] on span "IOPS" at bounding box center [481, 184] width 253 height 24
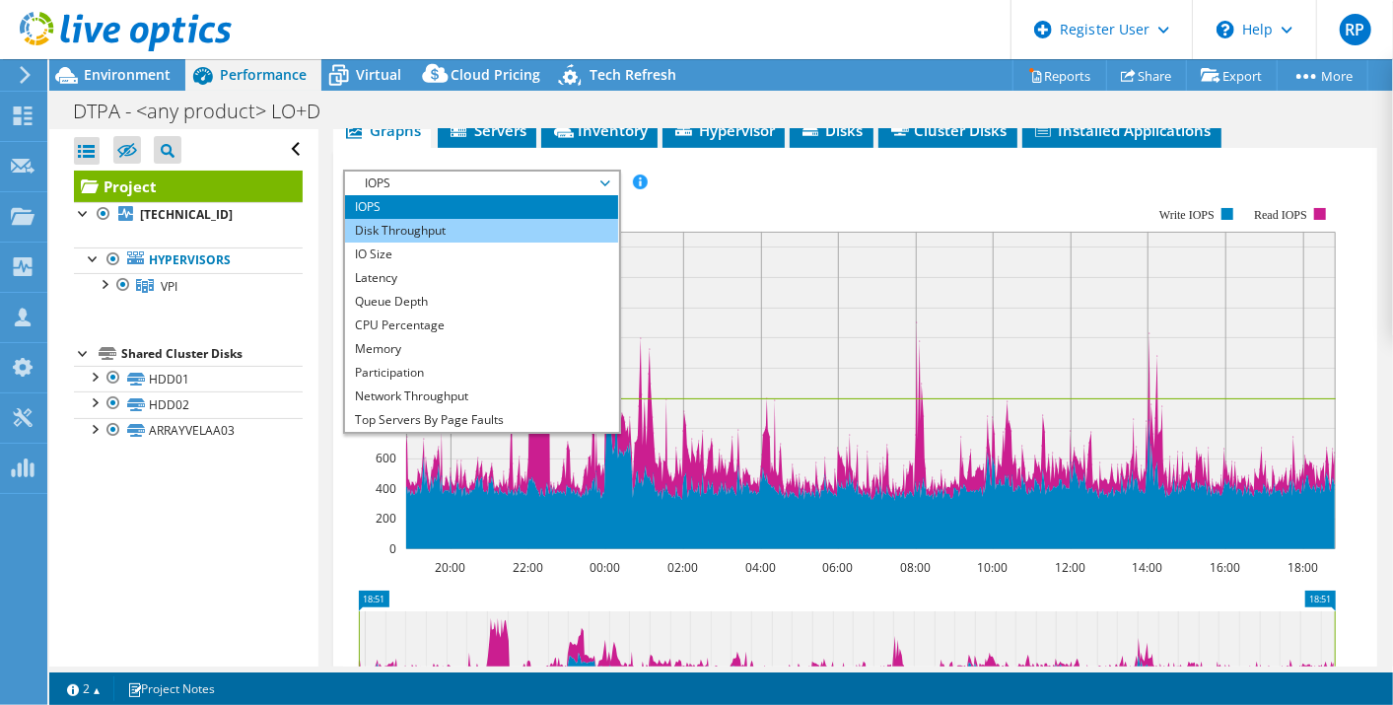
click at [541, 225] on li "Disk Throughput" at bounding box center [481, 231] width 273 height 24
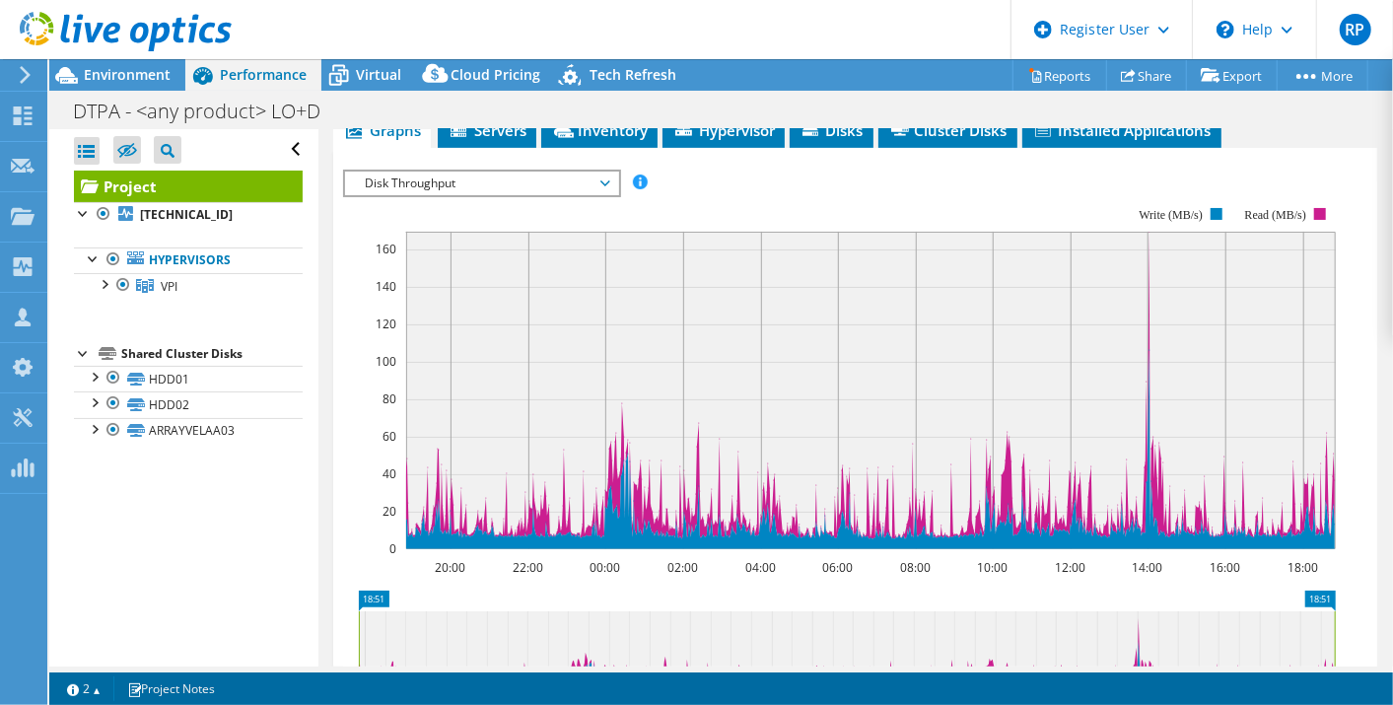
click at [564, 175] on span "Disk Throughput" at bounding box center [481, 184] width 253 height 24
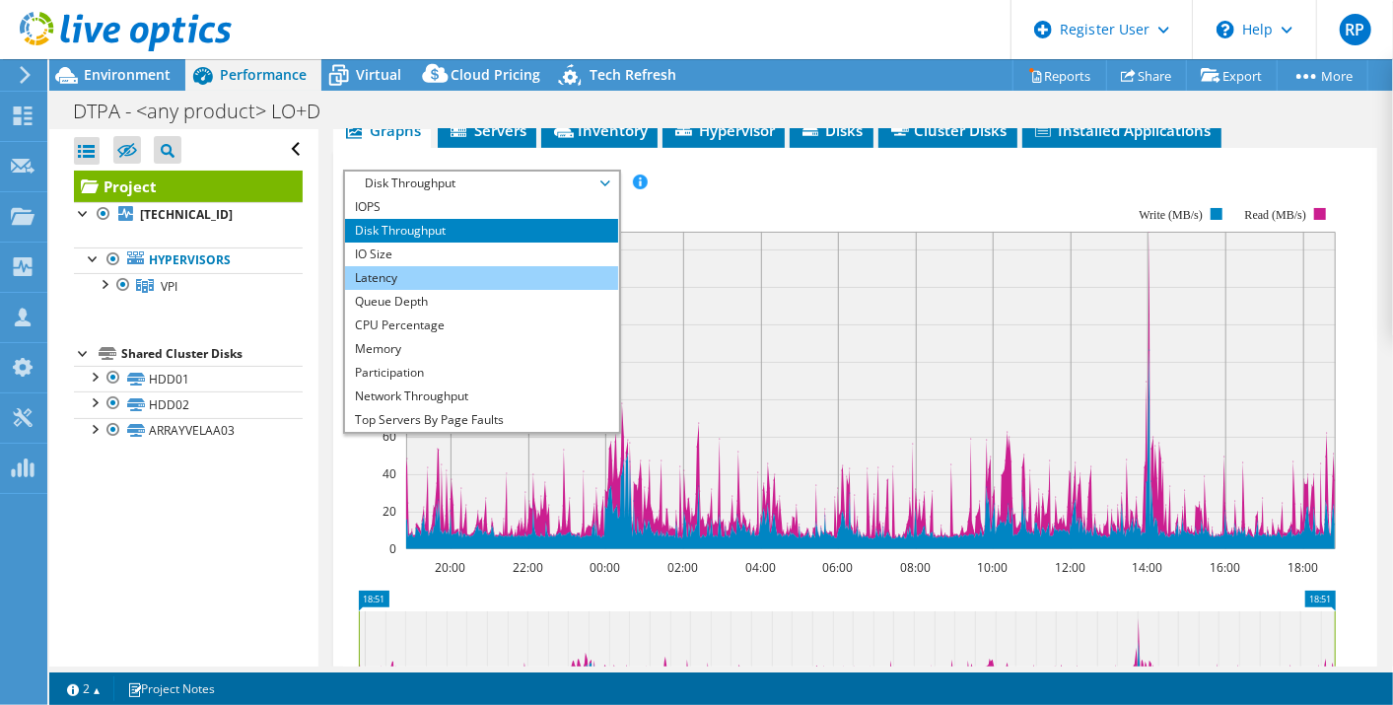
click at [535, 273] on li "Latency" at bounding box center [481, 278] width 273 height 24
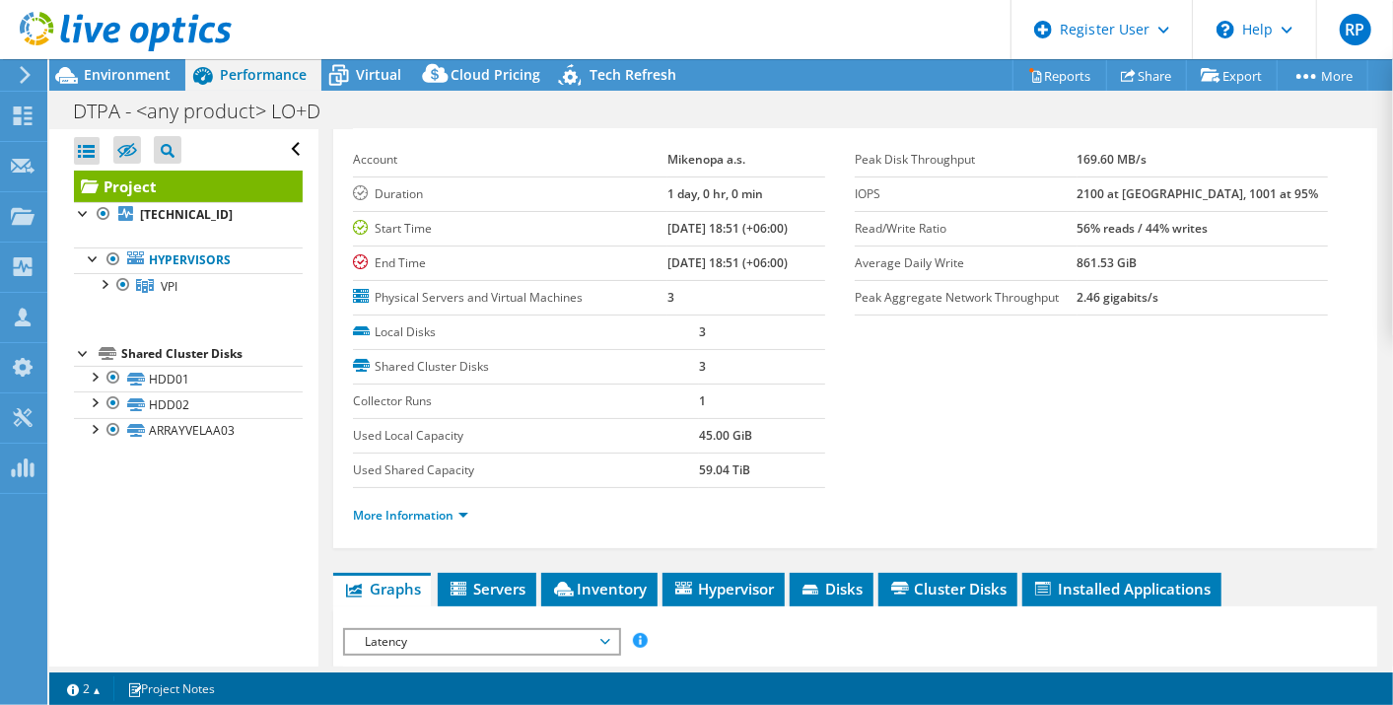
scroll to position [0, 0]
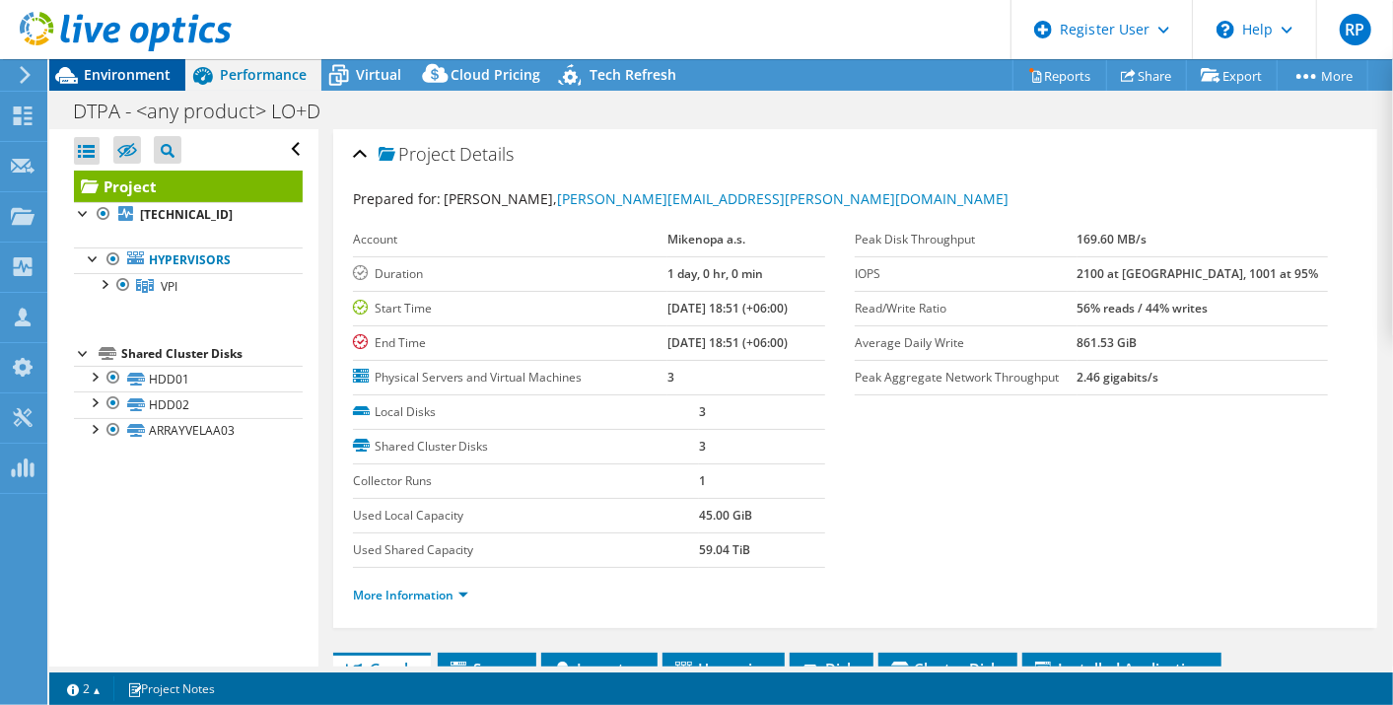
click at [140, 72] on span "Environment" at bounding box center [127, 74] width 87 height 19
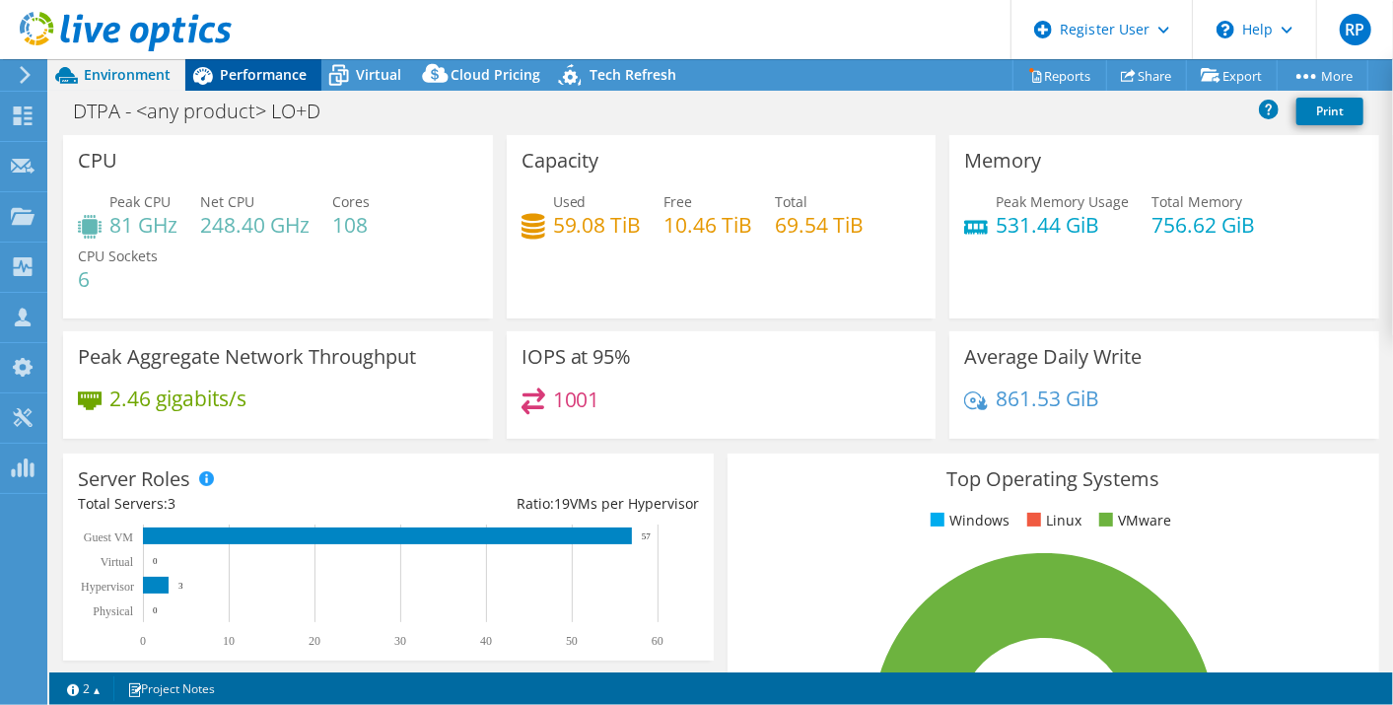
click at [274, 76] on span "Performance" at bounding box center [263, 74] width 87 height 19
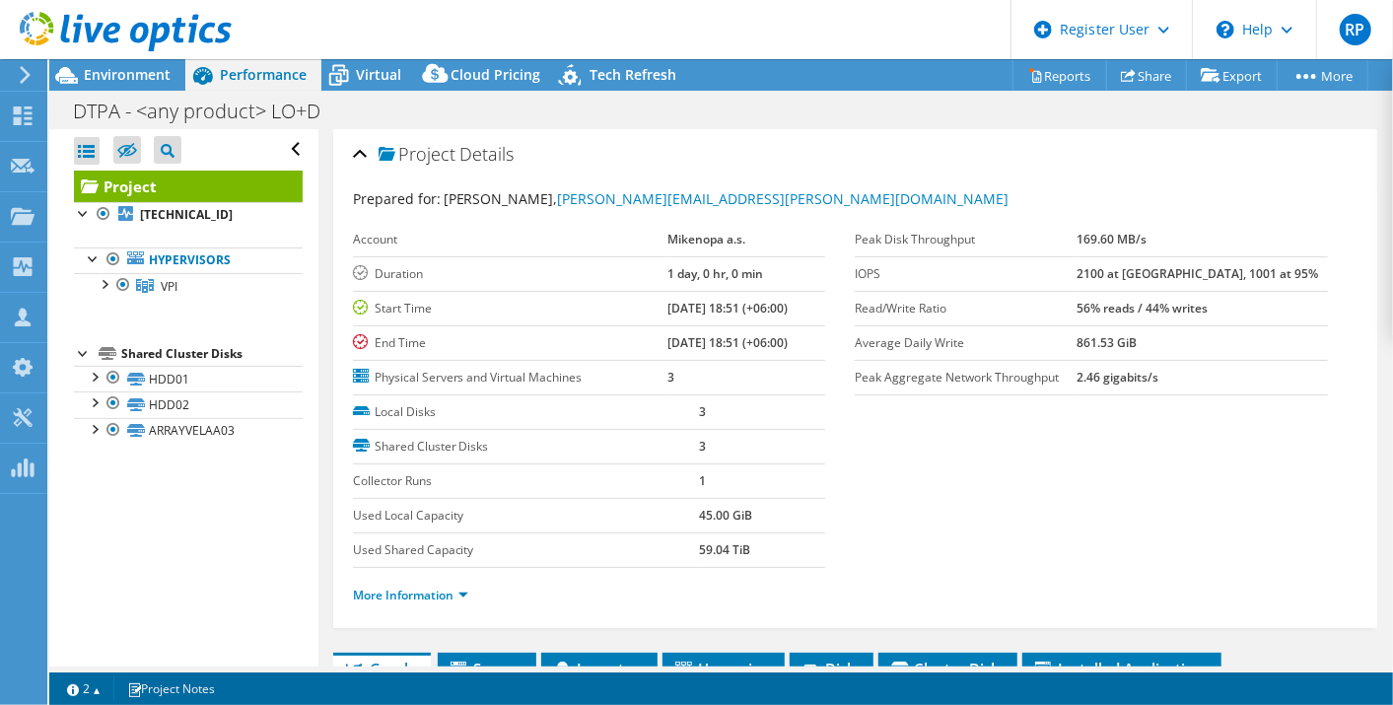
click at [161, 59] on div at bounding box center [116, 33] width 232 height 66
click at [155, 66] on span "Environment" at bounding box center [127, 74] width 87 height 19
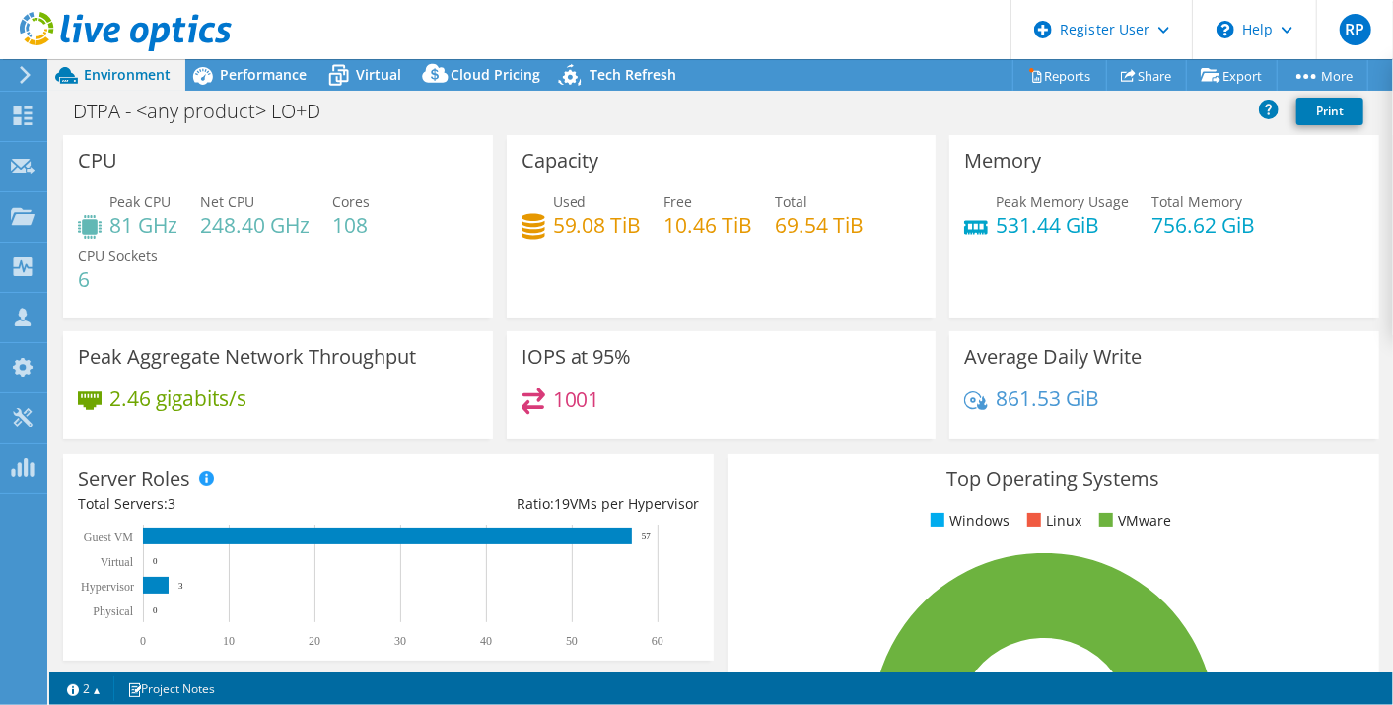
click at [450, 167] on div "CPU Peak CPU 81 GHz Net CPU 248.40 GHz Cores 108 CPU Sockets 6" at bounding box center [278, 226] width 430 height 183
click at [231, 80] on span "Performance" at bounding box center [263, 74] width 87 height 19
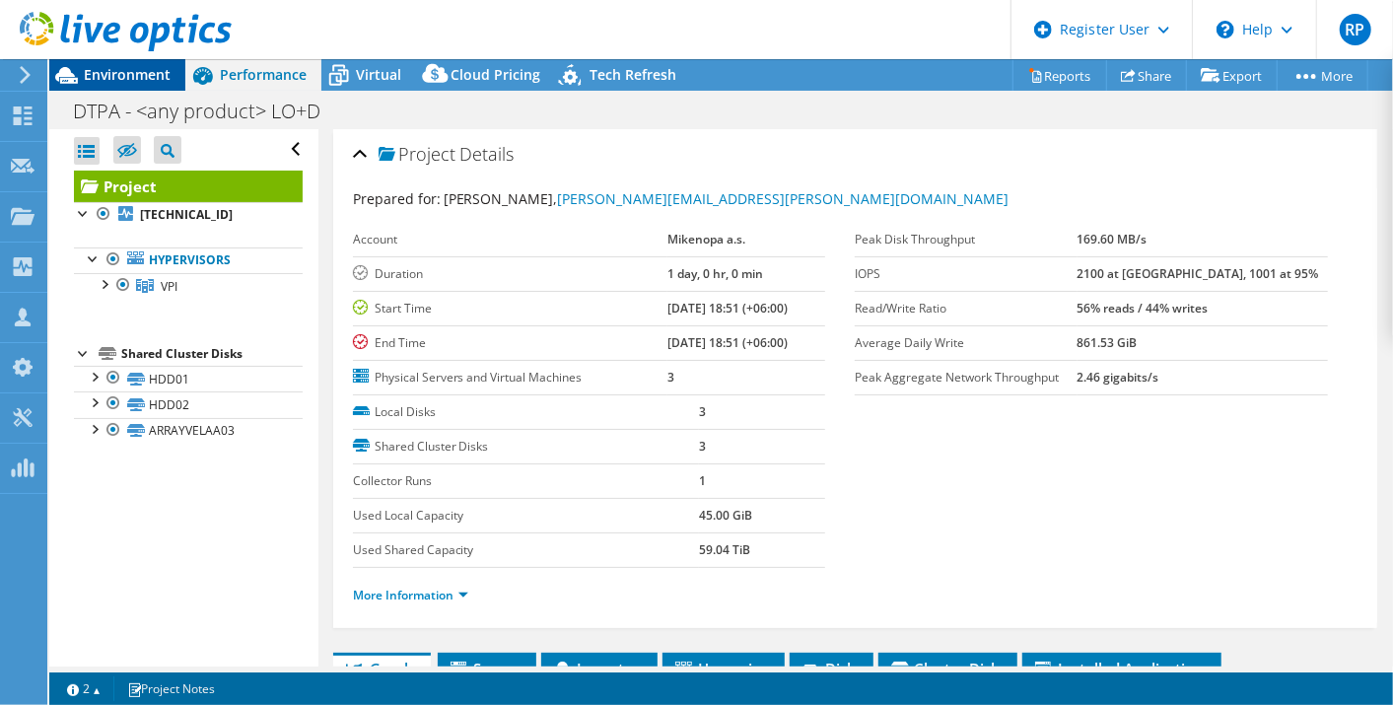
click at [164, 78] on span "Environment" at bounding box center [127, 74] width 87 height 19
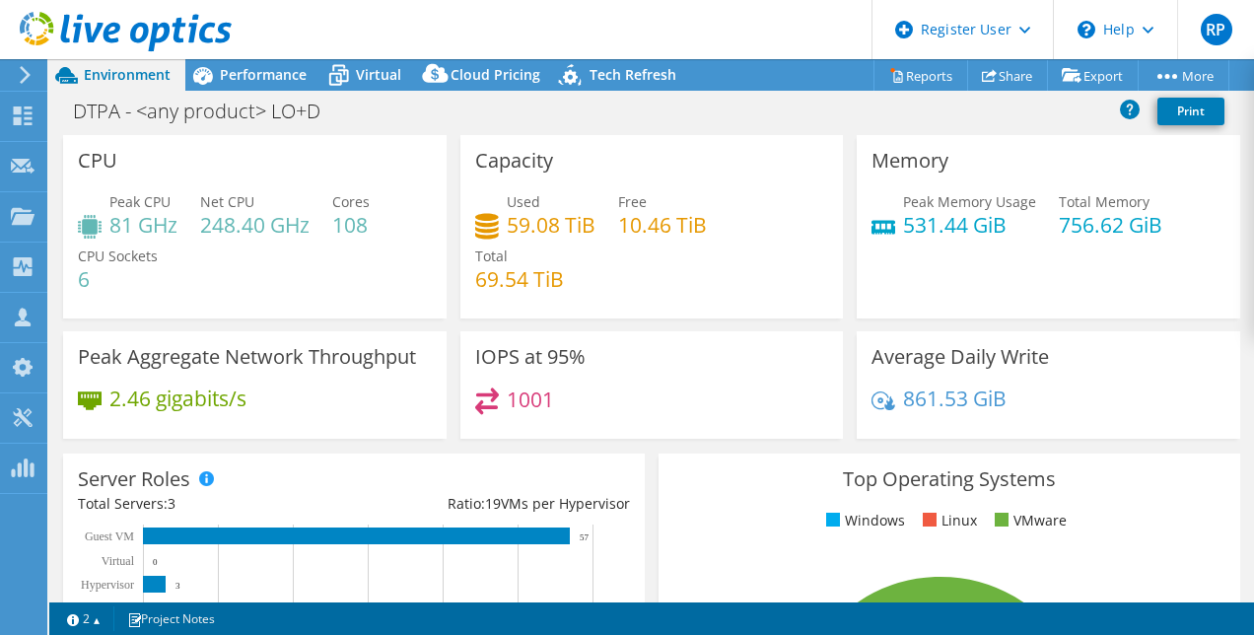
select select "USEast"
select select "USD"
